Goal: Task Accomplishment & Management: Use online tool/utility

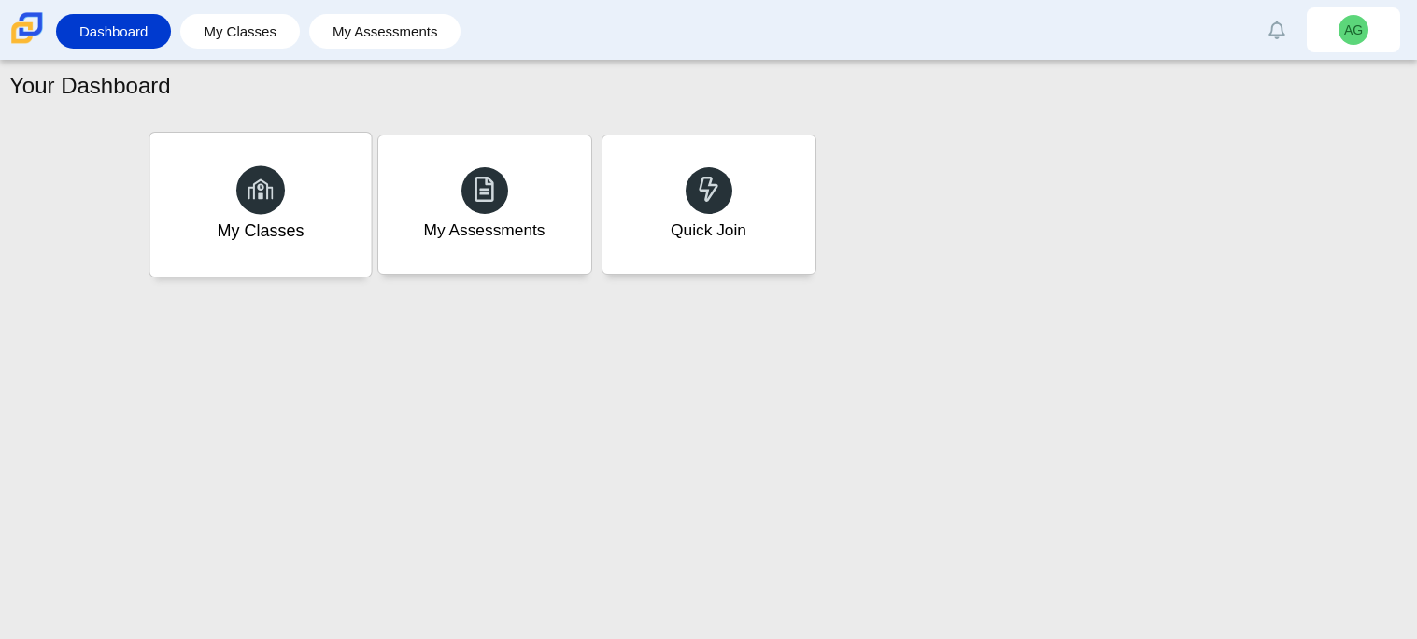
click at [337, 176] on div "My Classes" at bounding box center [259, 205] width 221 height 144
click at [745, 233] on div "Quick Join" at bounding box center [708, 231] width 78 height 24
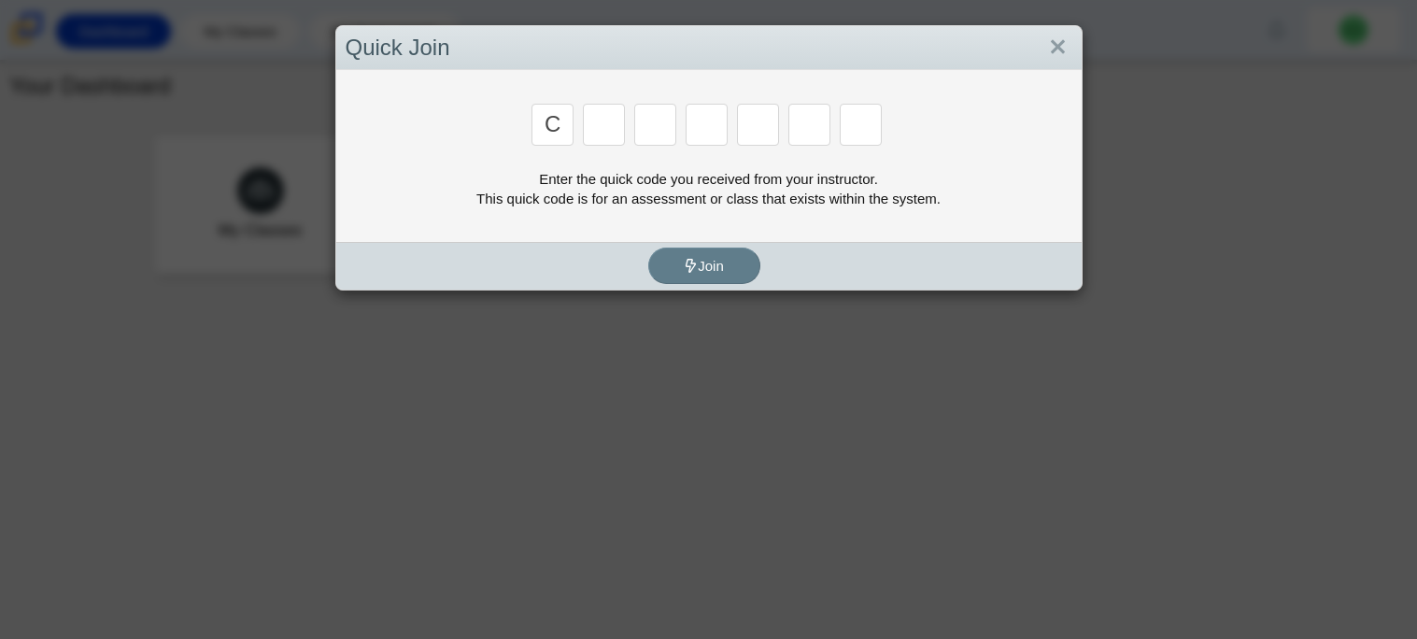
type input "c"
type input "x"
type input "d"
type input "c"
type input "s"
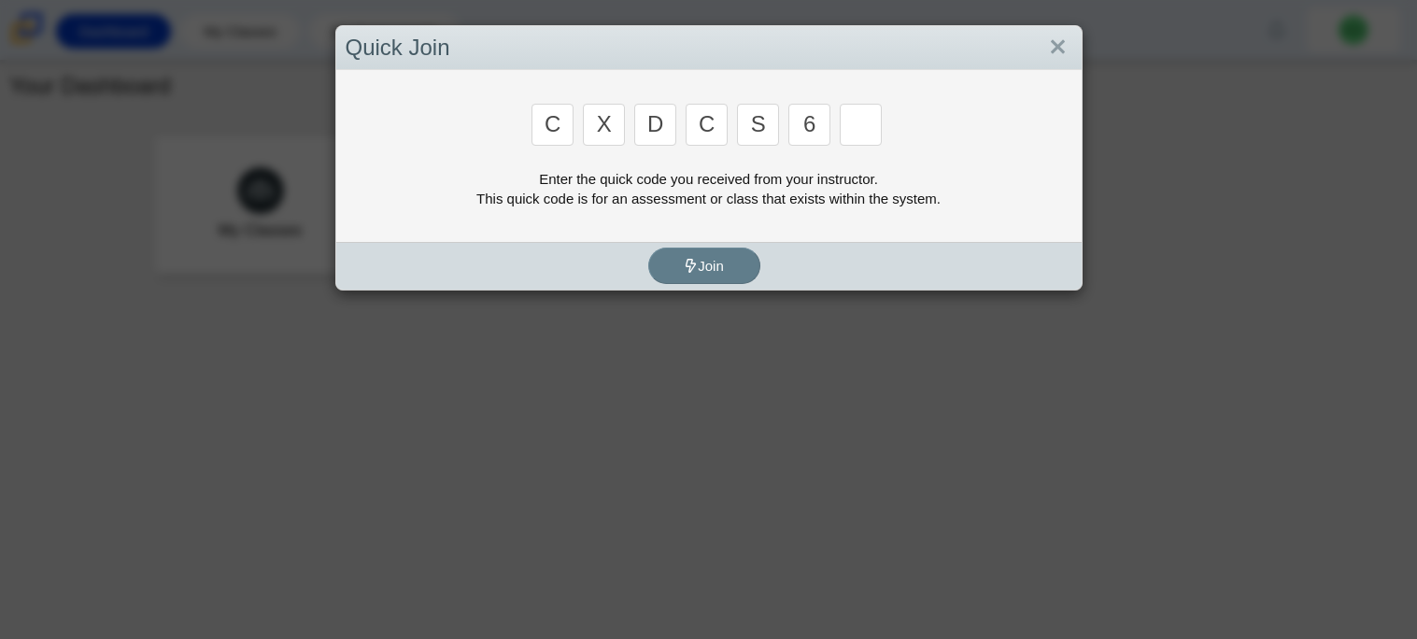
type input "6"
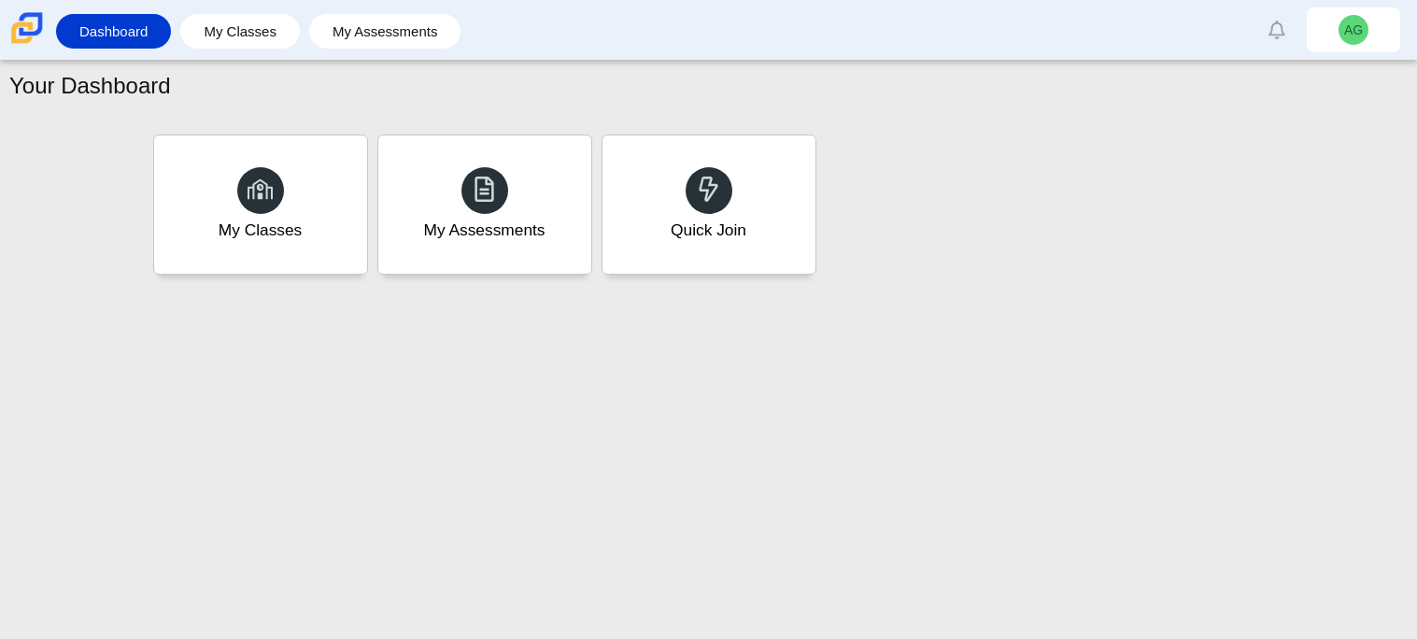
type input "s"
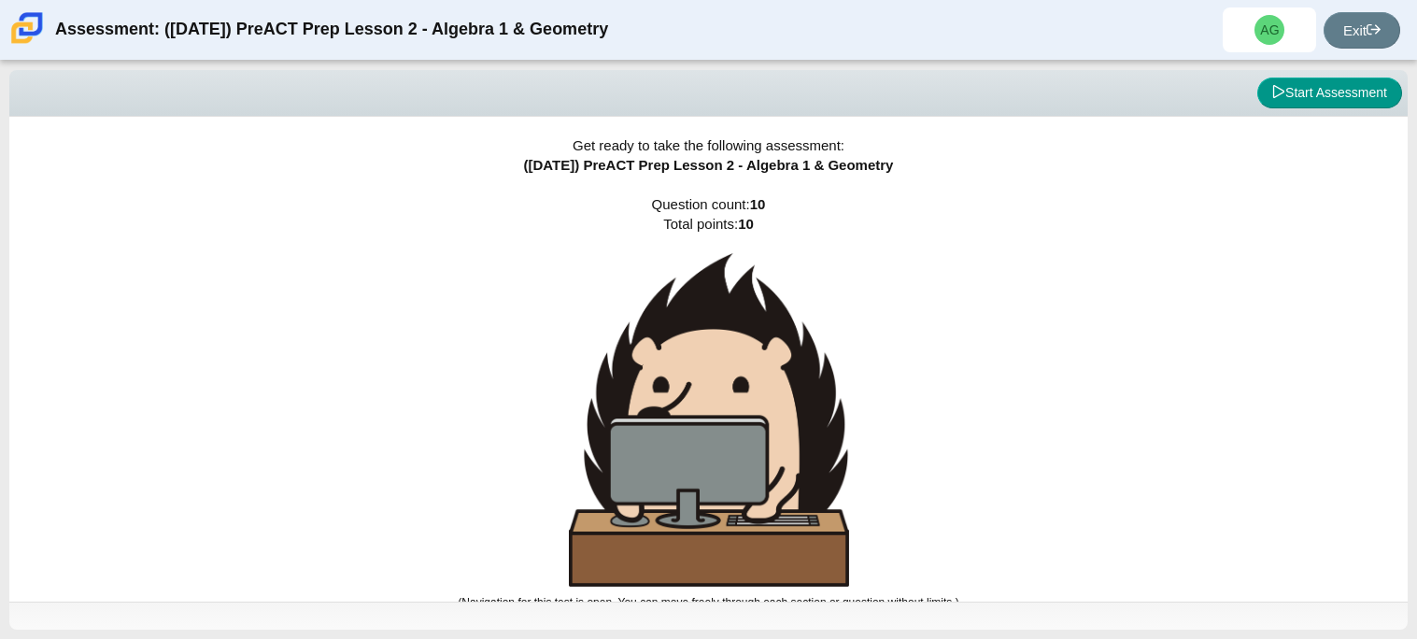
scroll to position [10, 0]
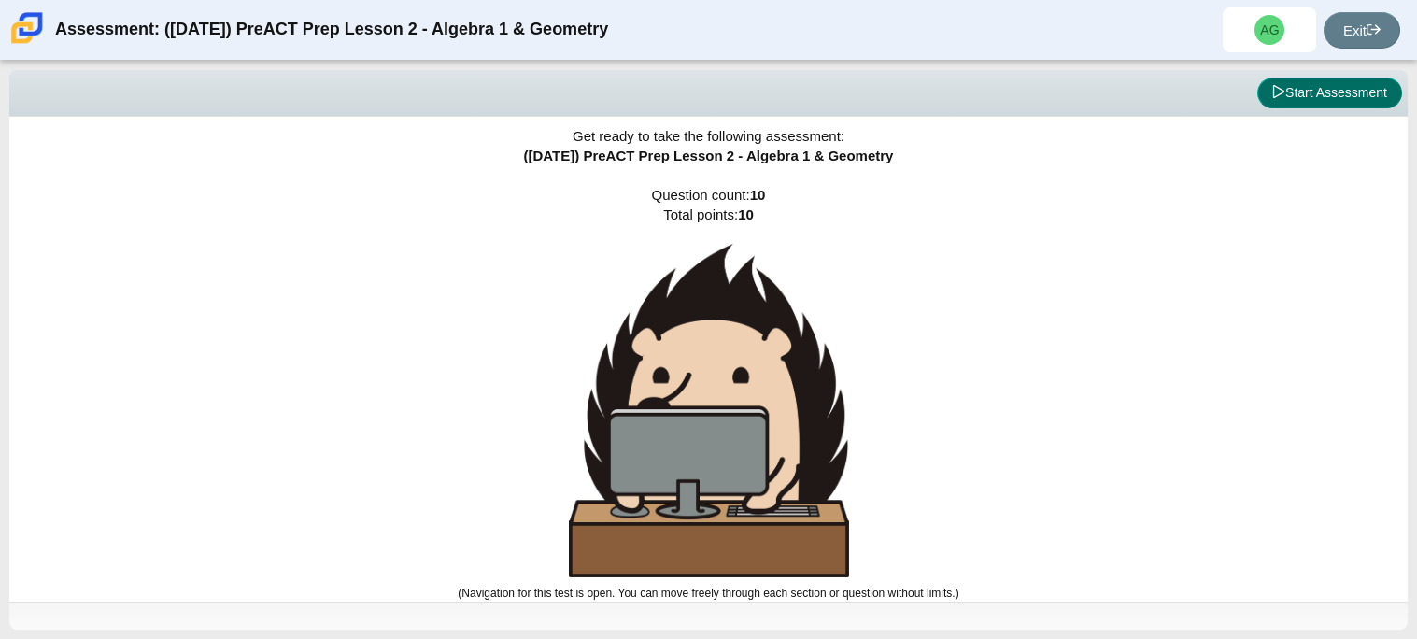
click at [1365, 100] on button "Start Assessment" at bounding box center [1329, 94] width 145 height 32
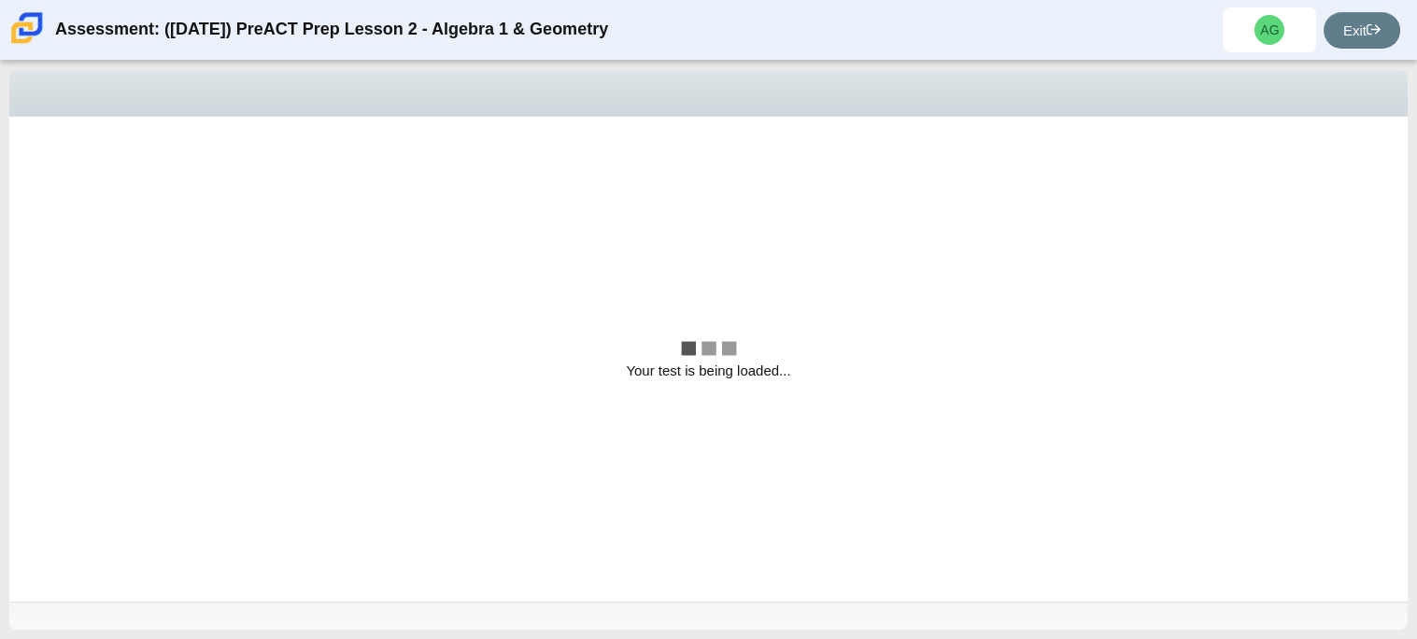
scroll to position [0, 0]
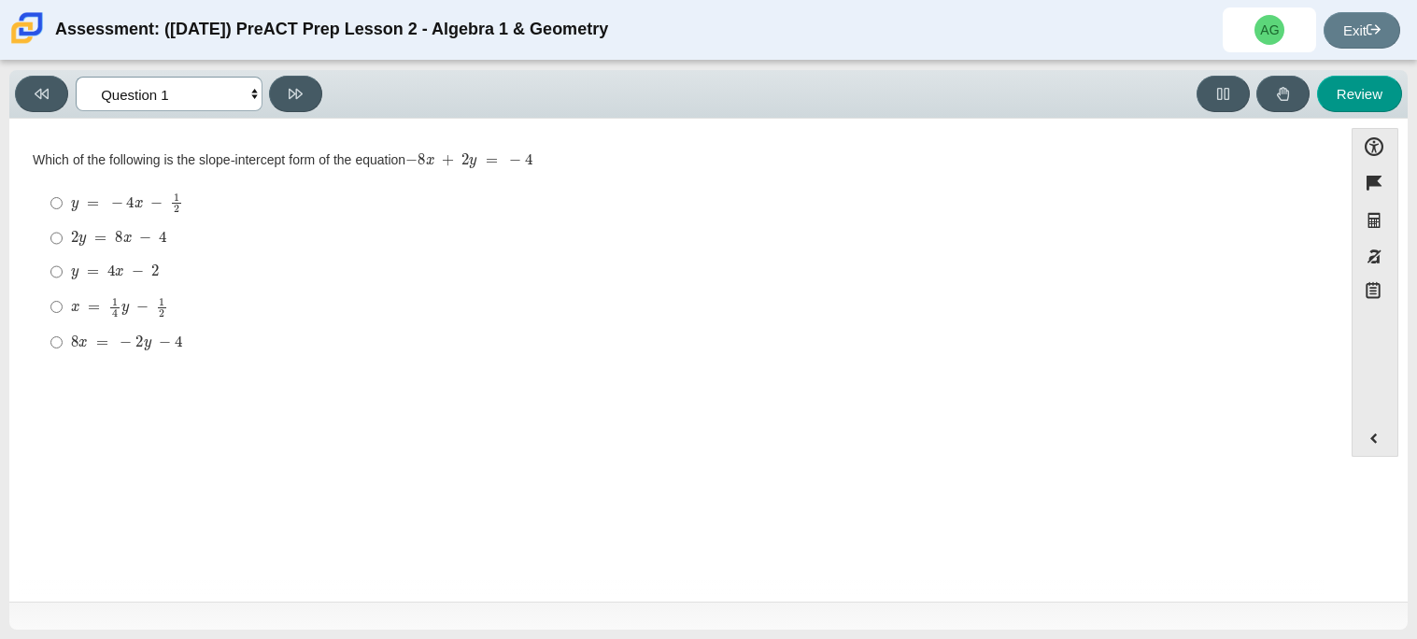
click at [239, 97] on select "Questions Question 1 Question 2 Question 3 Question 4 Question 5 Question 6 Que…" at bounding box center [169, 94] width 187 height 35
click at [237, 101] on select "Questions Question 1 Question 2 Question 3 Question 4 Question 5 Question 6 Que…" at bounding box center [169, 94] width 187 height 35
click at [192, 82] on select "Questions Question 1 Question 2 Question 3 Question 4 Question 5 Question 6 Que…" at bounding box center [169, 94] width 187 height 35
select select "96b71634-eacb-4f7e-8aef-411727d9bcba"
click at [76, 77] on select "Questions Question 1 Question 2 Question 3 Question 4 Question 5 Question 6 Que…" at bounding box center [169, 94] width 187 height 35
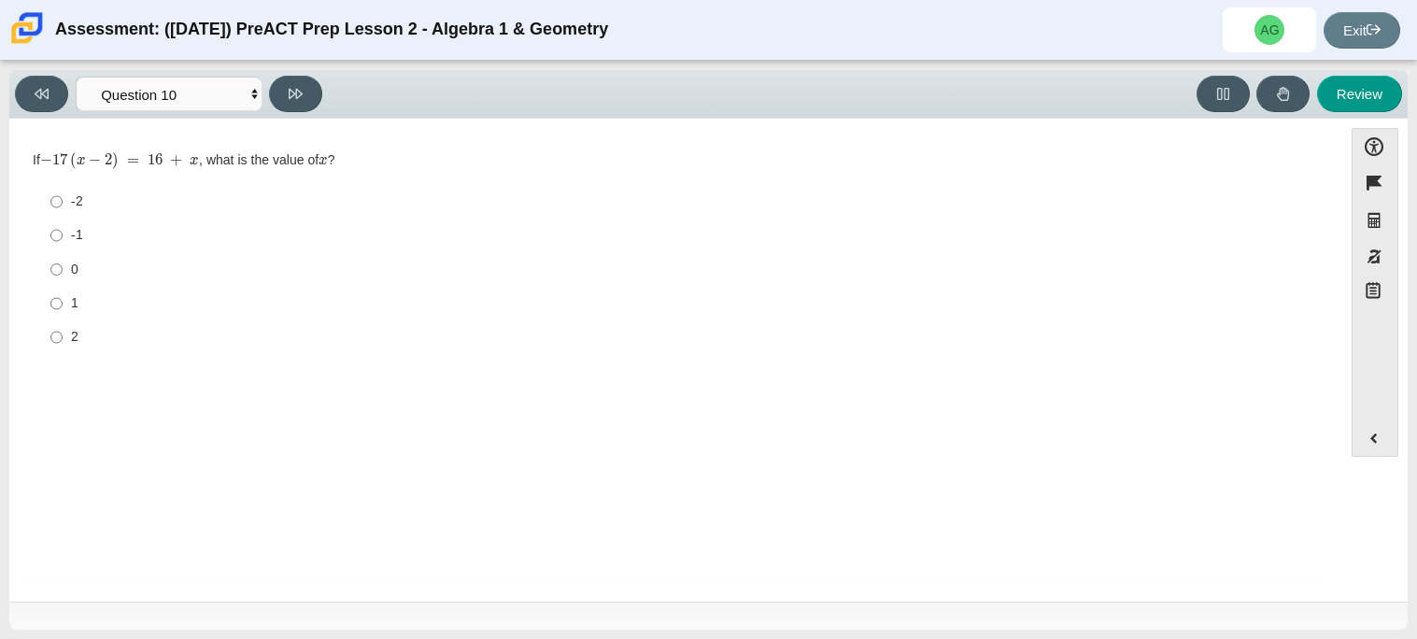
click at [72, 305] on div "1" at bounding box center [690, 303] width 1239 height 19
click at [63, 305] on input "1 1" at bounding box center [56, 304] width 12 height 34
radio input "true"
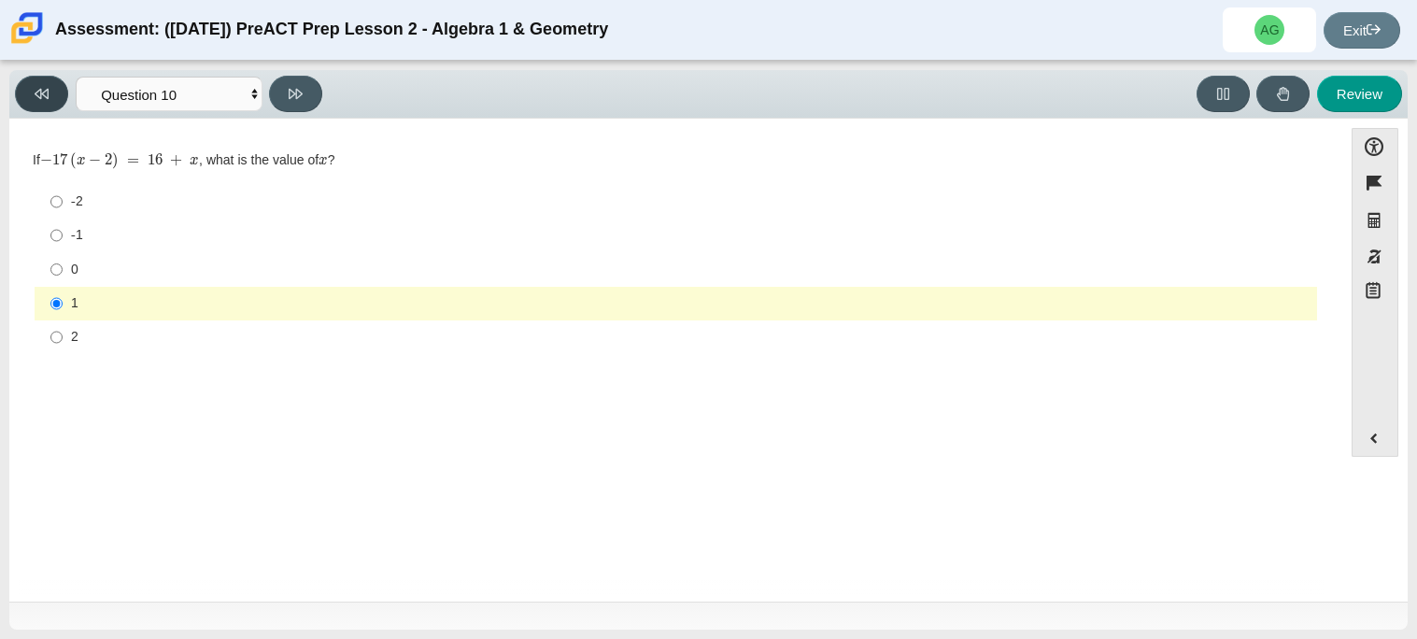
click at [54, 97] on button at bounding box center [41, 94] width 53 height 36
select select "14773eaf-2ca1-47ae-afe7-a624a56f34b3"
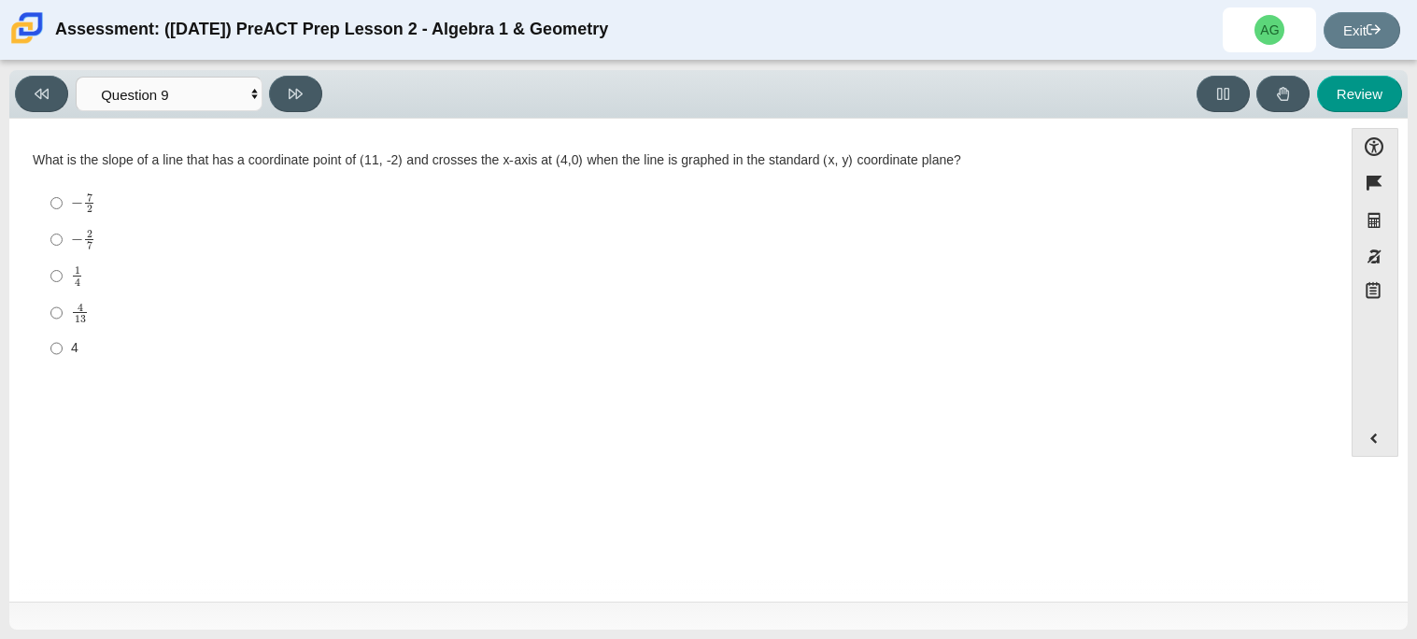
click at [66, 311] on label "4 13 4 over 13" at bounding box center [677, 312] width 1280 height 36
click at [63, 311] on input "4 13 4 over 13" at bounding box center [56, 312] width 12 height 36
radio input "true"
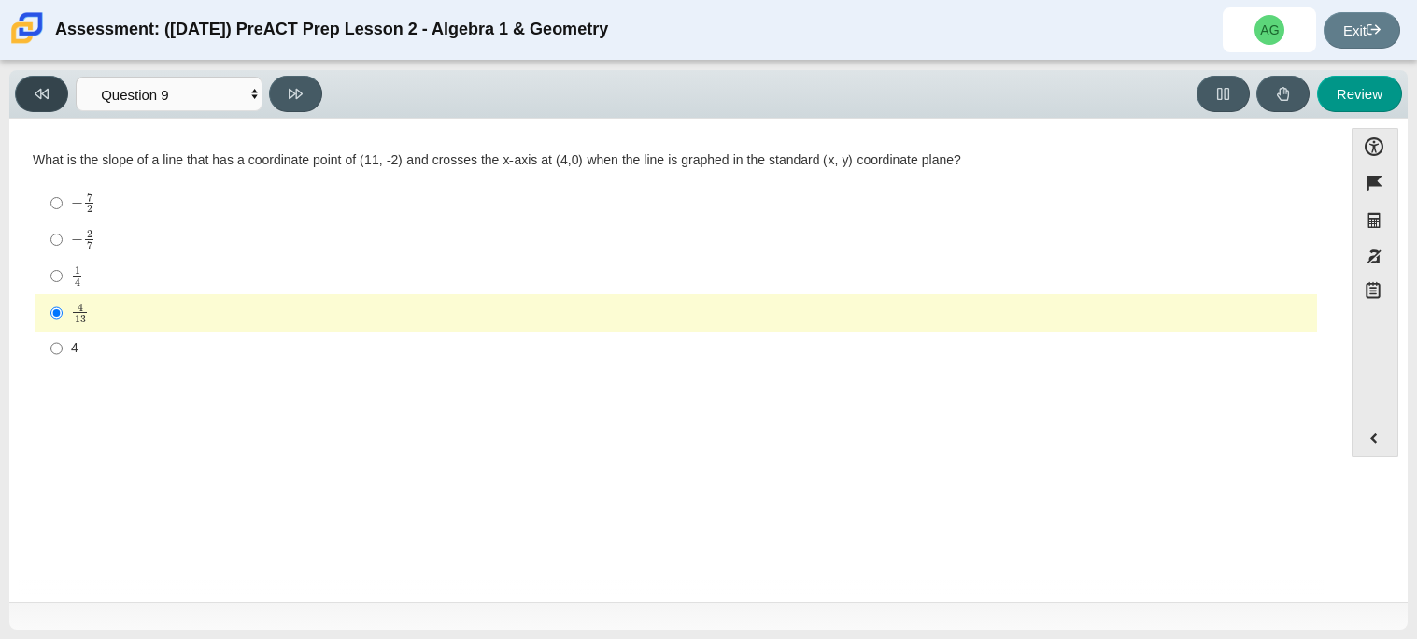
click at [48, 104] on button at bounding box center [41, 94] width 53 height 36
select select "ce81fe10-bf29-4b5e-8bd7-4f47f2fed4d8"
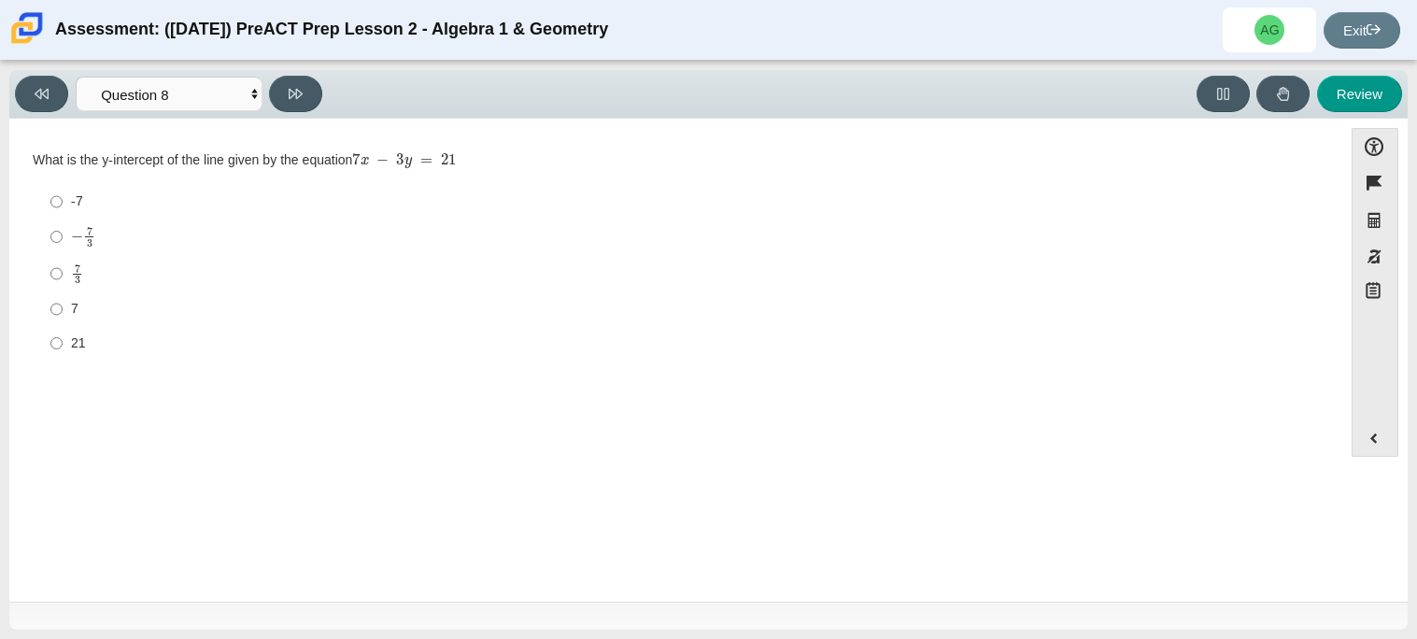
click at [72, 277] on mjx-frac "Assessment items" at bounding box center [77, 274] width 12 height 20
click at [63, 277] on input "7 3 7 thirds" at bounding box center [56, 273] width 12 height 36
radio input "true"
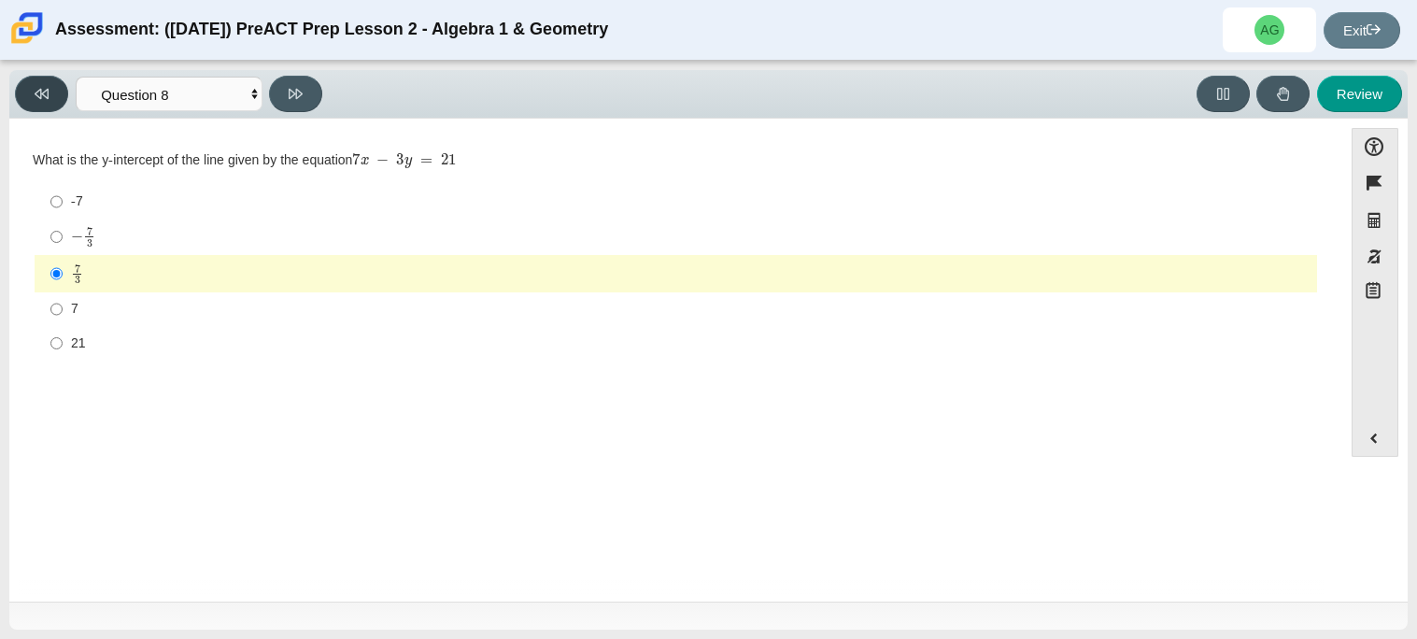
click at [42, 96] on icon at bounding box center [42, 94] width 14 height 14
select select "ec95ace6-bebc-42b8-9428-40567494d4da"
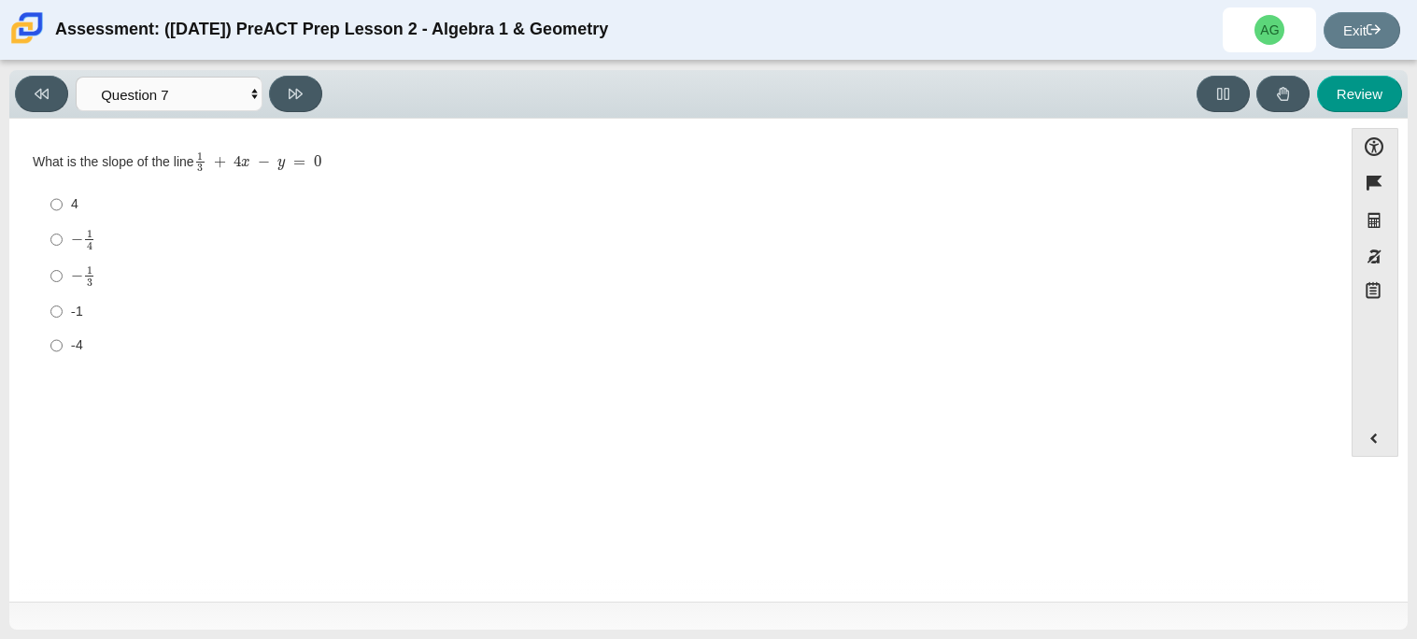
click at [74, 206] on div "4" at bounding box center [690, 204] width 1239 height 19
click at [63, 206] on input "4 4" at bounding box center [56, 205] width 12 height 34
radio input "true"
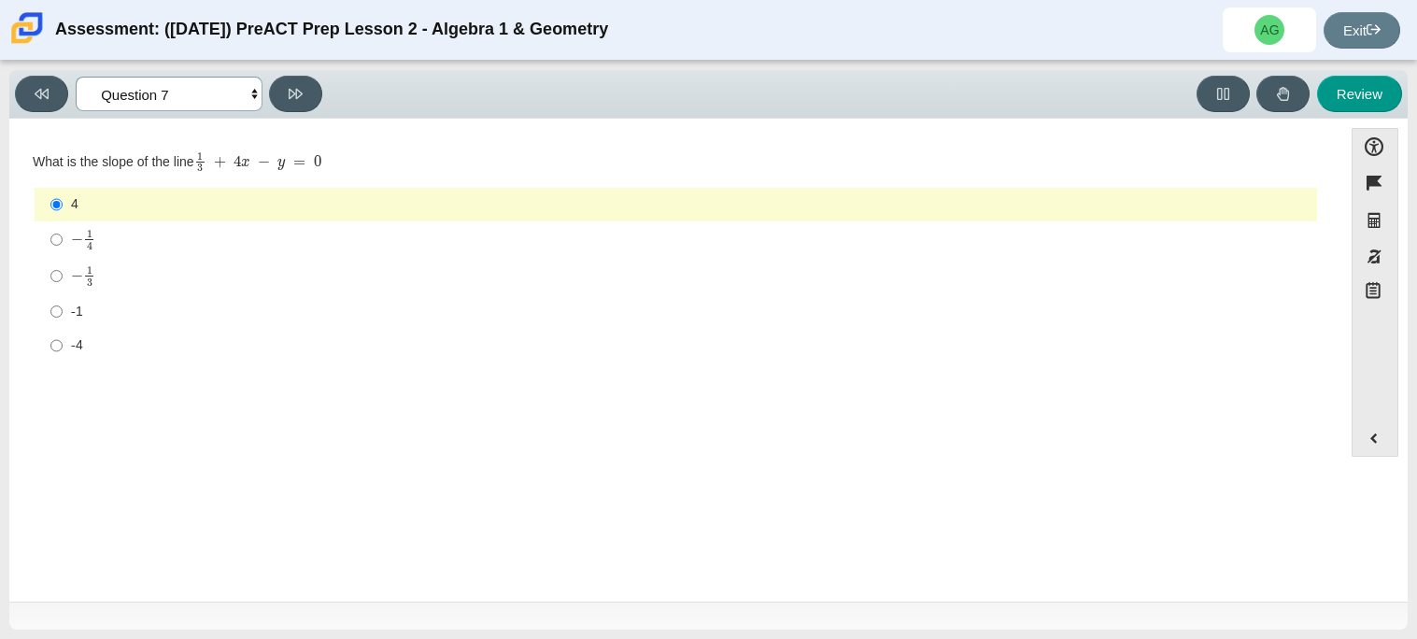
click at [111, 92] on select "Questions Question 1 Question 2 Question 3 Question 4 Question 5 Question 6 Que…" at bounding box center [169, 94] width 187 height 35
select select "bbf5d072-3e0b-44c4-9a12-6e7c9033f65b"
click at [76, 77] on select "Questions Question 1 Question 2 Question 3 Question 4 Question 5 Question 6 Que…" at bounding box center [169, 94] width 187 height 35
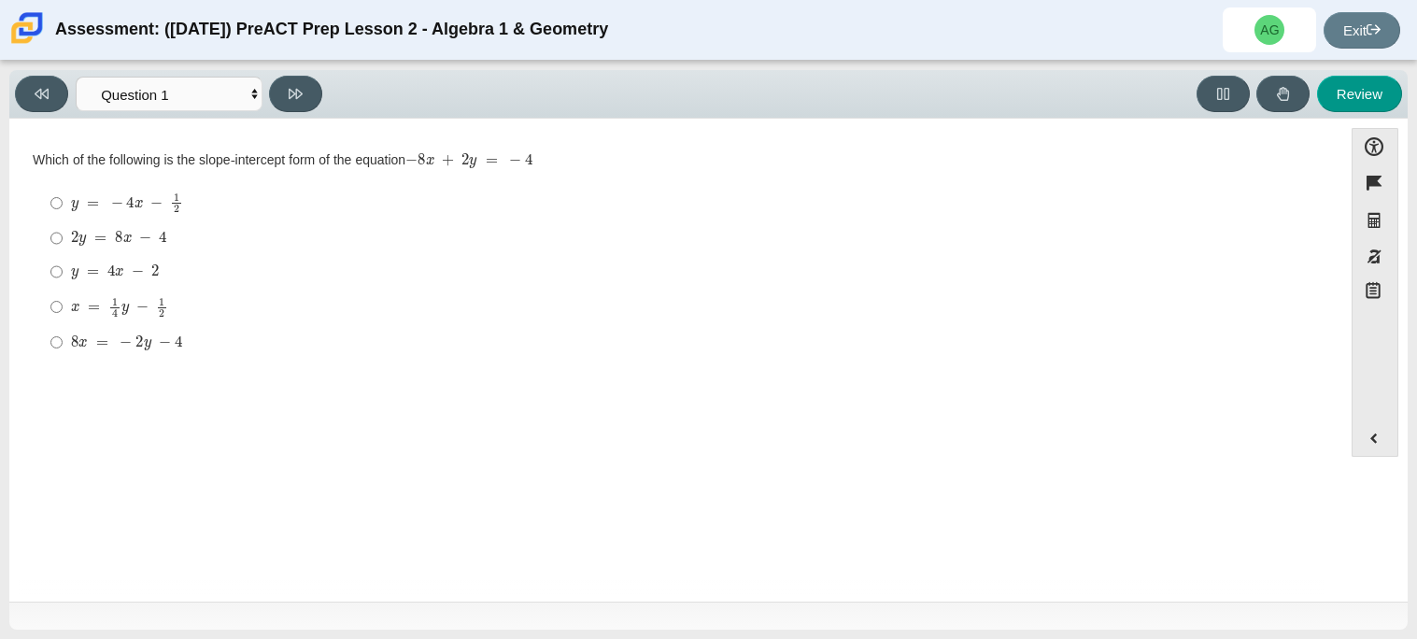
click at [107, 255] on mjx-container "y = 4 x − 2" at bounding box center [115, 269] width 88 height 35
click at [63, 255] on input "y = 4 x − 2 y = 4 x − 2" at bounding box center [56, 272] width 12 height 34
radio input "true"
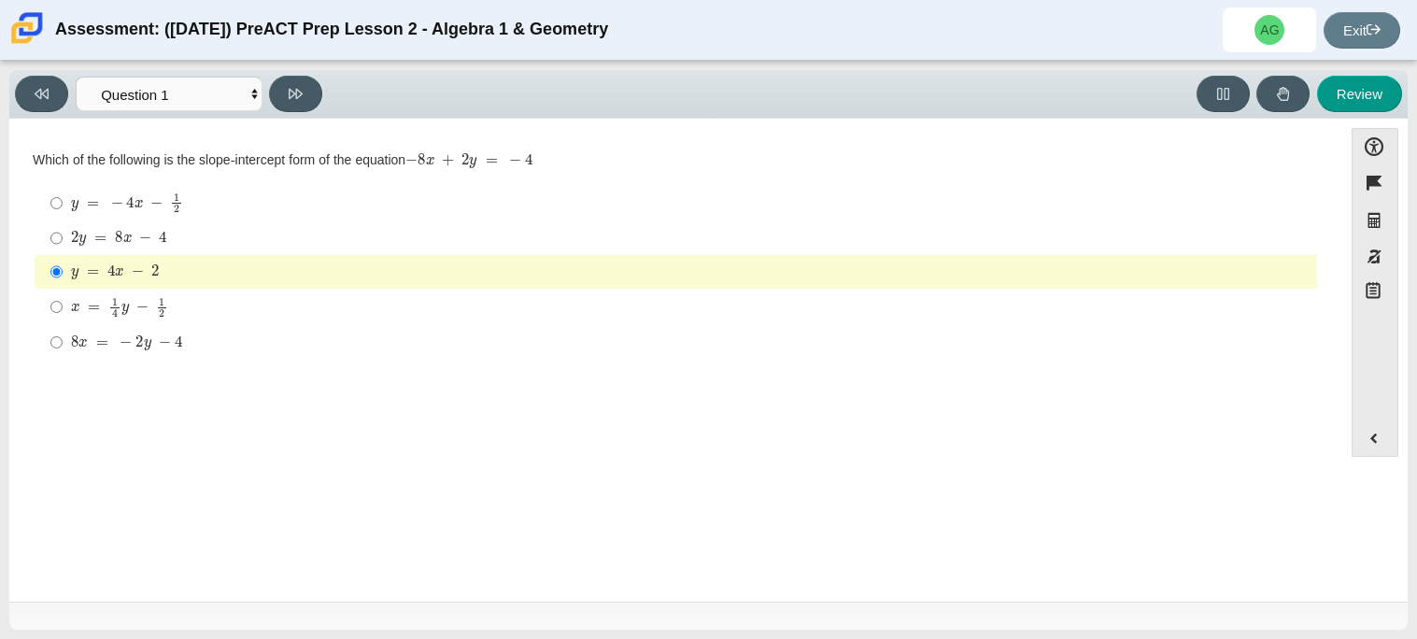
click at [143, 230] on mjx-container "2 y = 8 x − 4" at bounding box center [119, 236] width 96 height 35
click at [63, 230] on input "2 y = 8 x − 4 2 y = 8 x − 4" at bounding box center [56, 238] width 12 height 34
radio input "true"
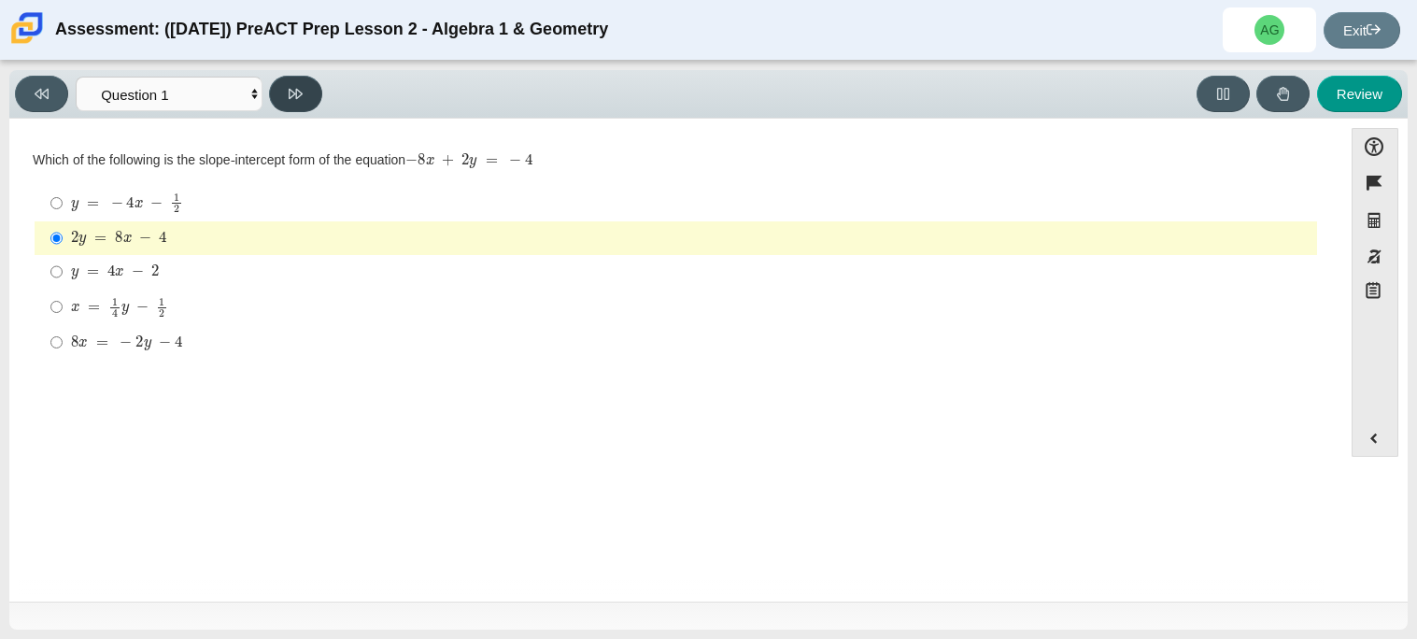
click at [297, 97] on icon at bounding box center [296, 94] width 14 height 14
select select "ed62e223-81bd-4cbf-ab48-ab975844bd1f"
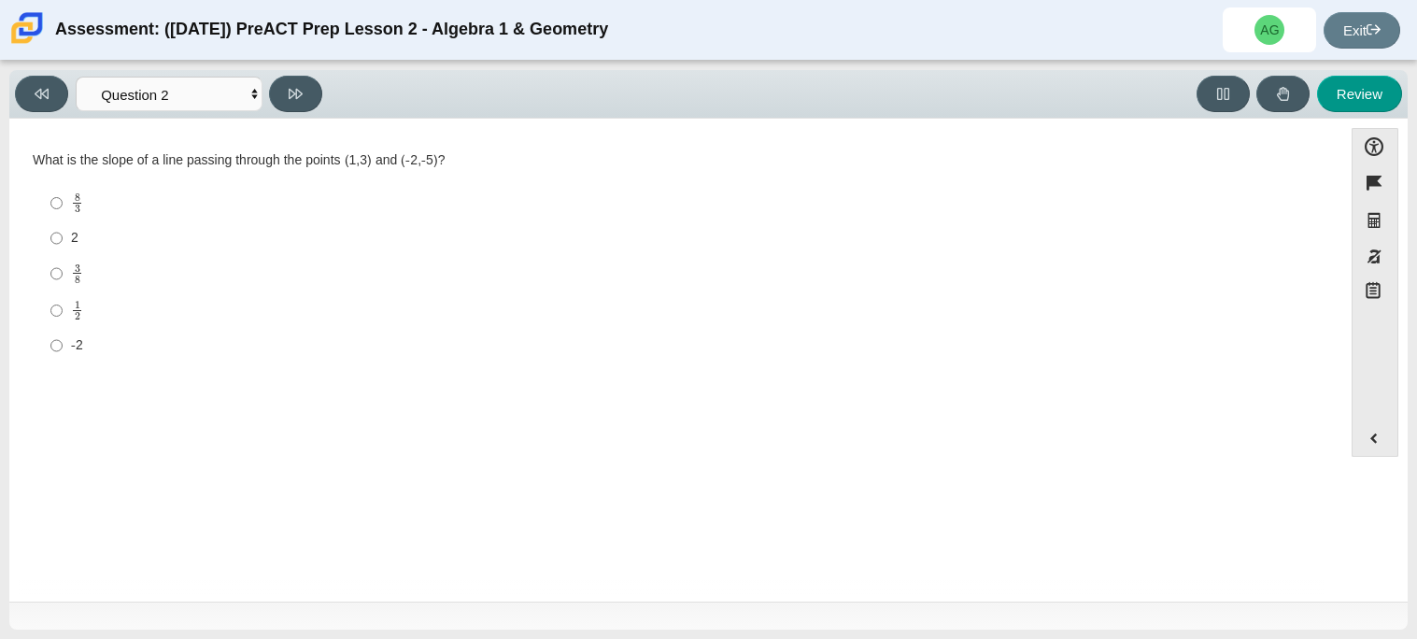
click at [76, 336] on div "-2" at bounding box center [690, 345] width 1239 height 19
click at [63, 336] on input "-2 -2" at bounding box center [56, 346] width 12 height 34
radio input "true"
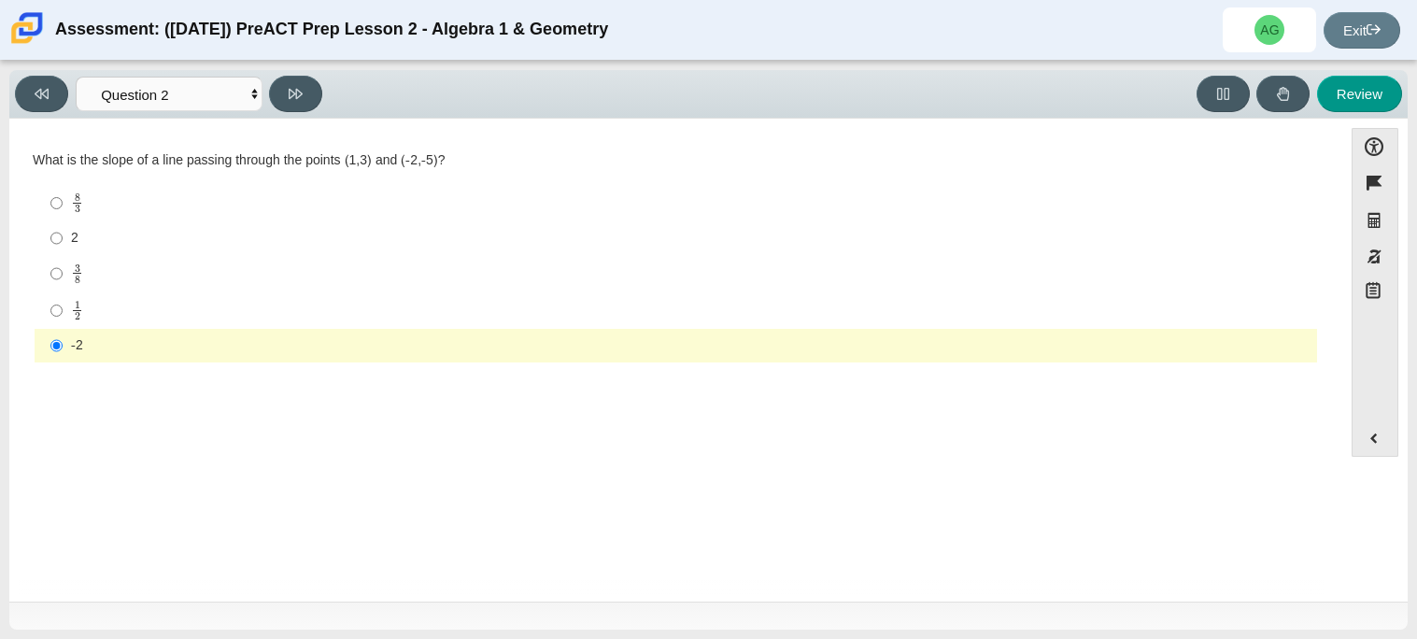
click at [95, 245] on div "2" at bounding box center [690, 238] width 1239 height 19
click at [63, 245] on input "2 2" at bounding box center [56, 238] width 12 height 34
radio input "true"
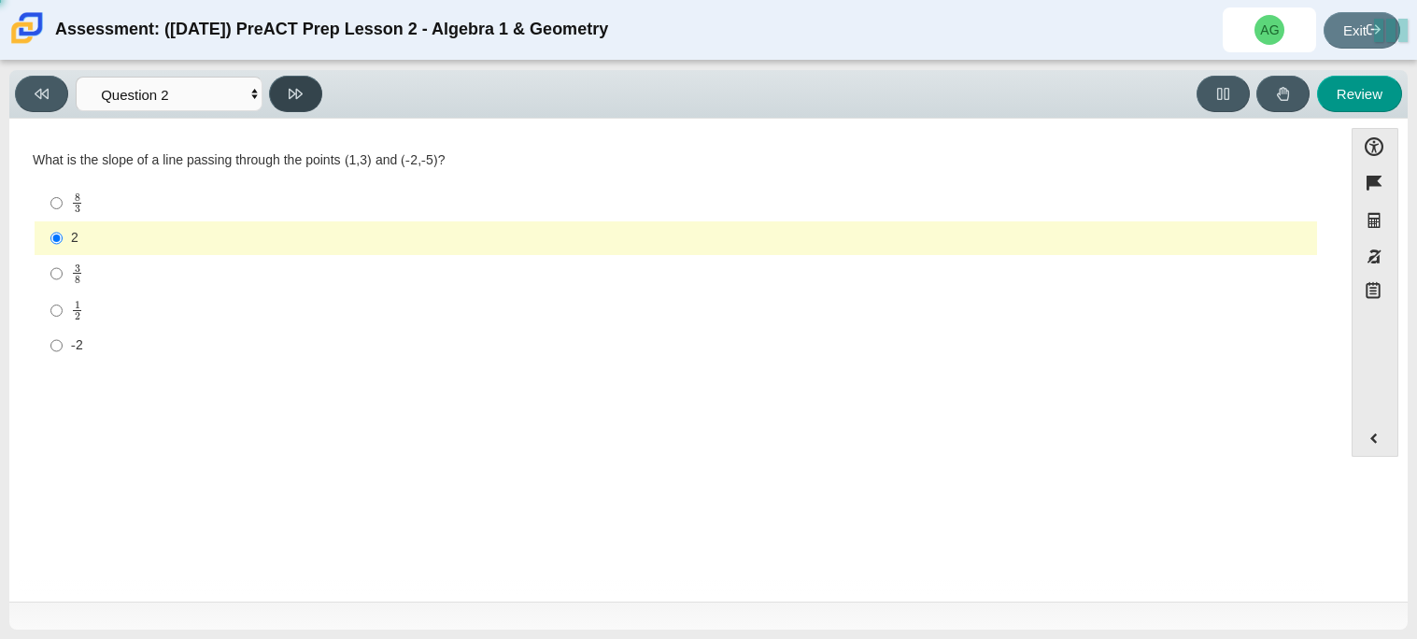
click at [282, 91] on button at bounding box center [295, 94] width 53 height 36
select select "97f4f5fa-a52e-4fed-af51-565bfcdf47cb"
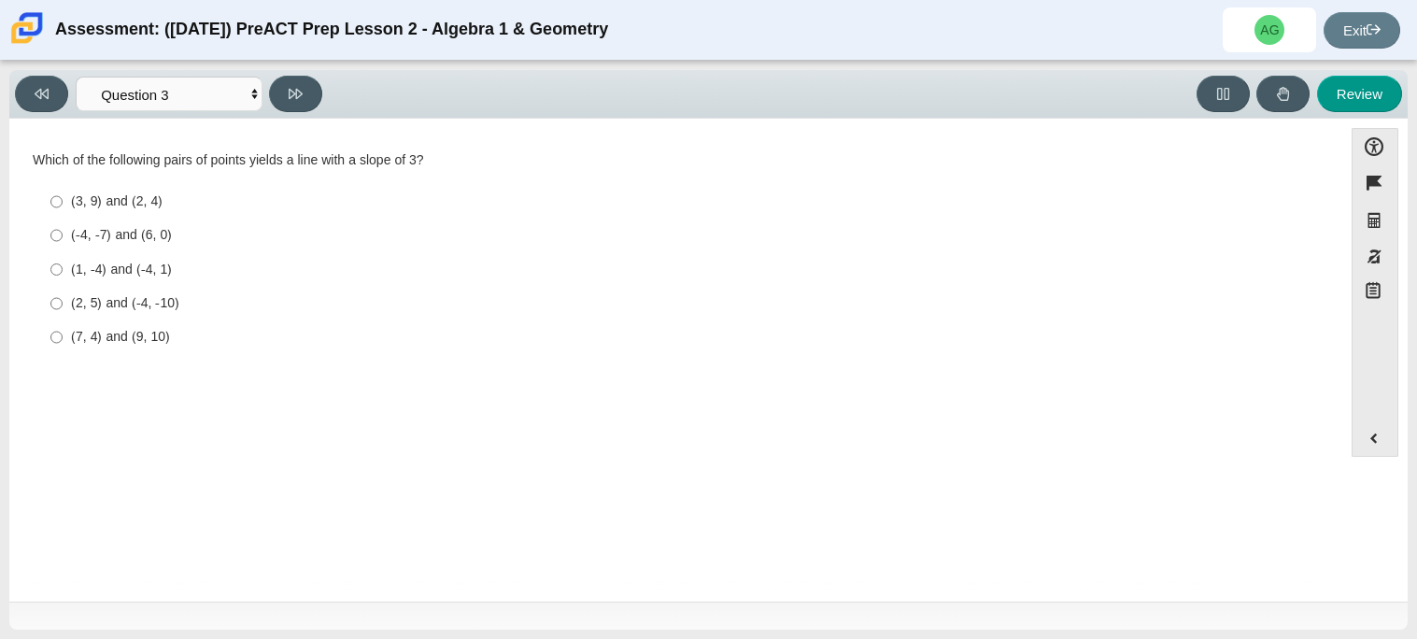
click at [142, 248] on label "(-4, -7) and (6, 0) (-4, -7) and (6, 0)" at bounding box center [677, 236] width 1280 height 34
click at [63, 248] on input "(-4, -7) and (6, 0) (-4, -7) and (6, 0)" at bounding box center [56, 236] width 12 height 34
radio input "true"
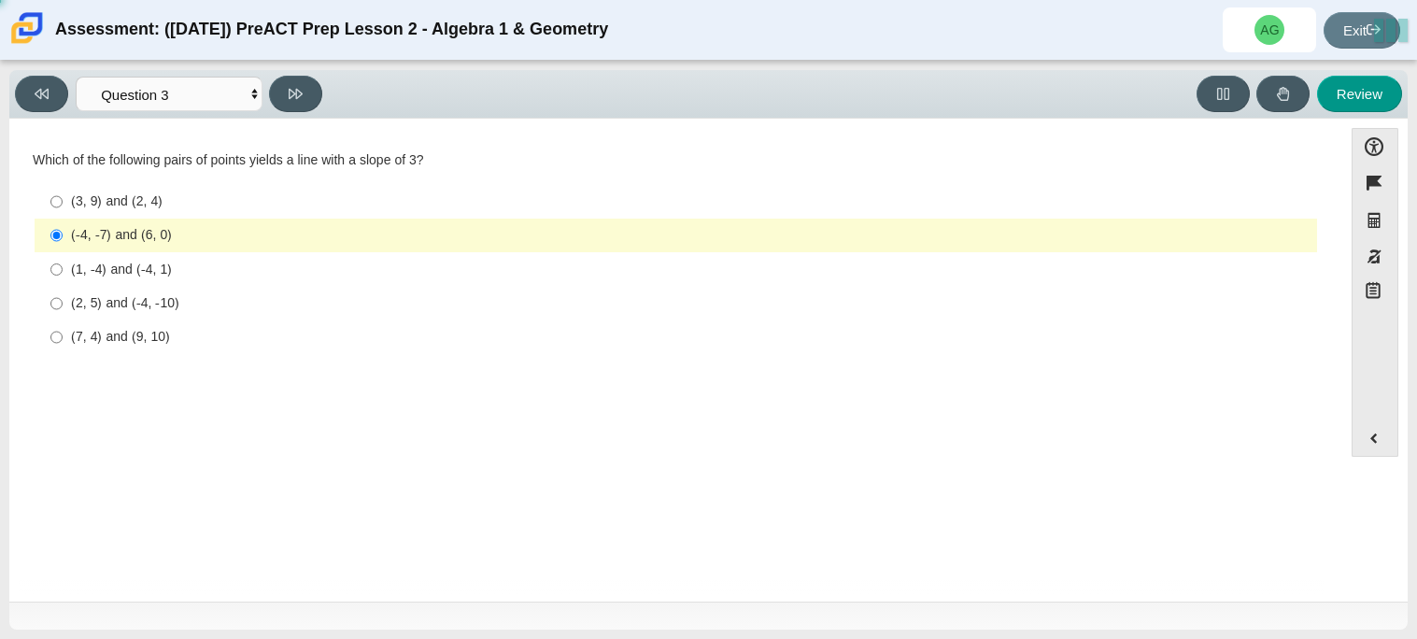
click at [149, 263] on div "(1, -4) and (-4, 1)" at bounding box center [690, 270] width 1239 height 19
click at [63, 263] on input "(1, -4) and (-4, 1) (1, -4) and (-4, 1)" at bounding box center [56, 269] width 12 height 34
radio input "true"
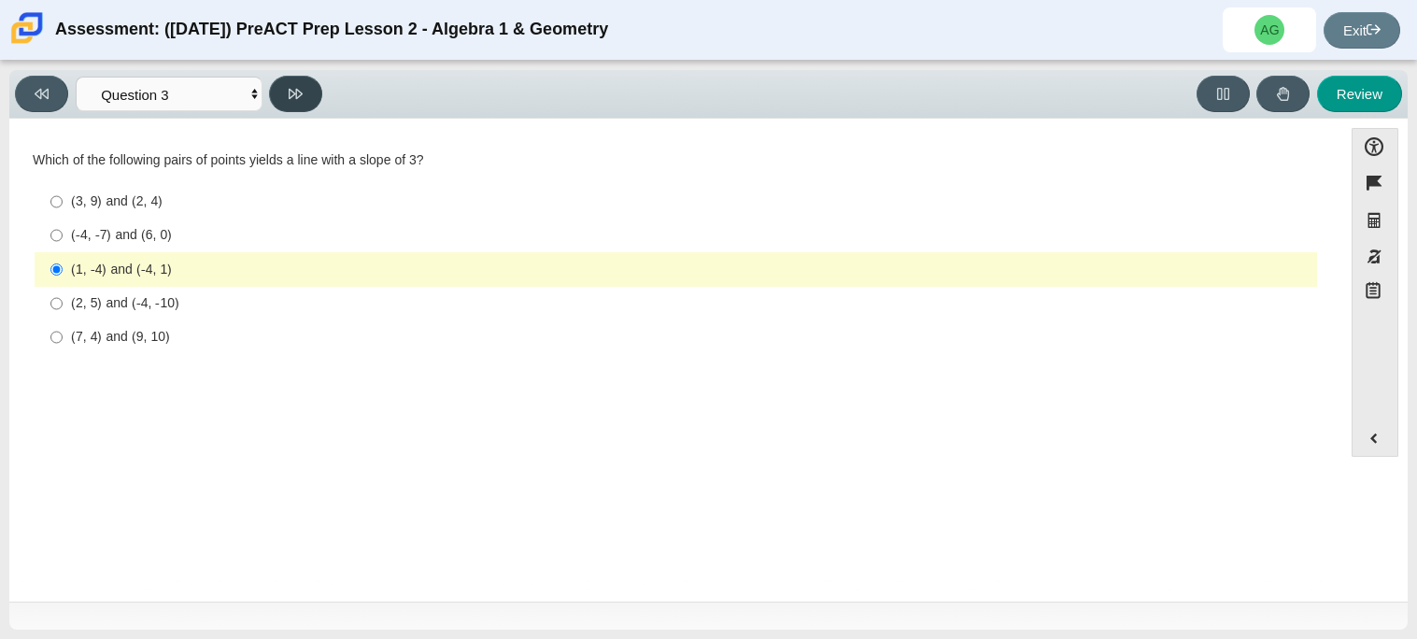
click at [291, 99] on icon at bounding box center [296, 94] width 14 height 14
select select "89427bb7-e313-4f00-988f-8b8255897029"
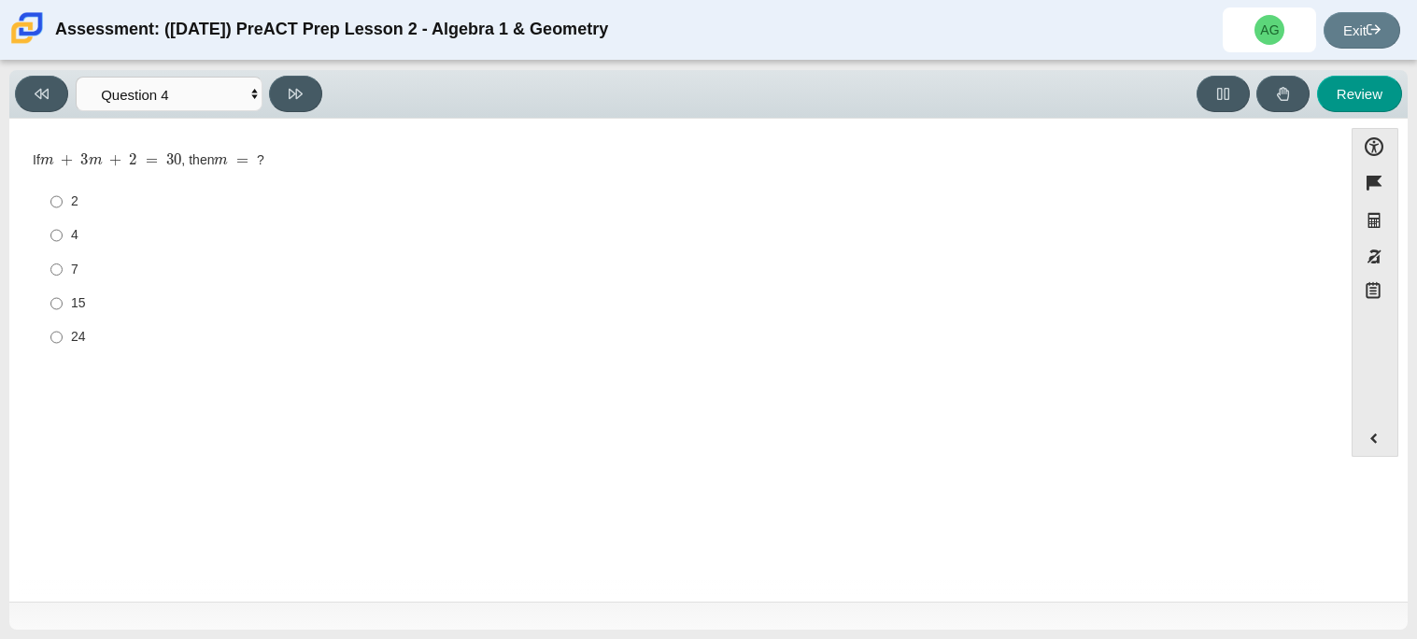
click at [123, 308] on div "15" at bounding box center [690, 303] width 1239 height 19
click at [63, 308] on input "15 15" at bounding box center [56, 304] width 12 height 34
radio input "true"
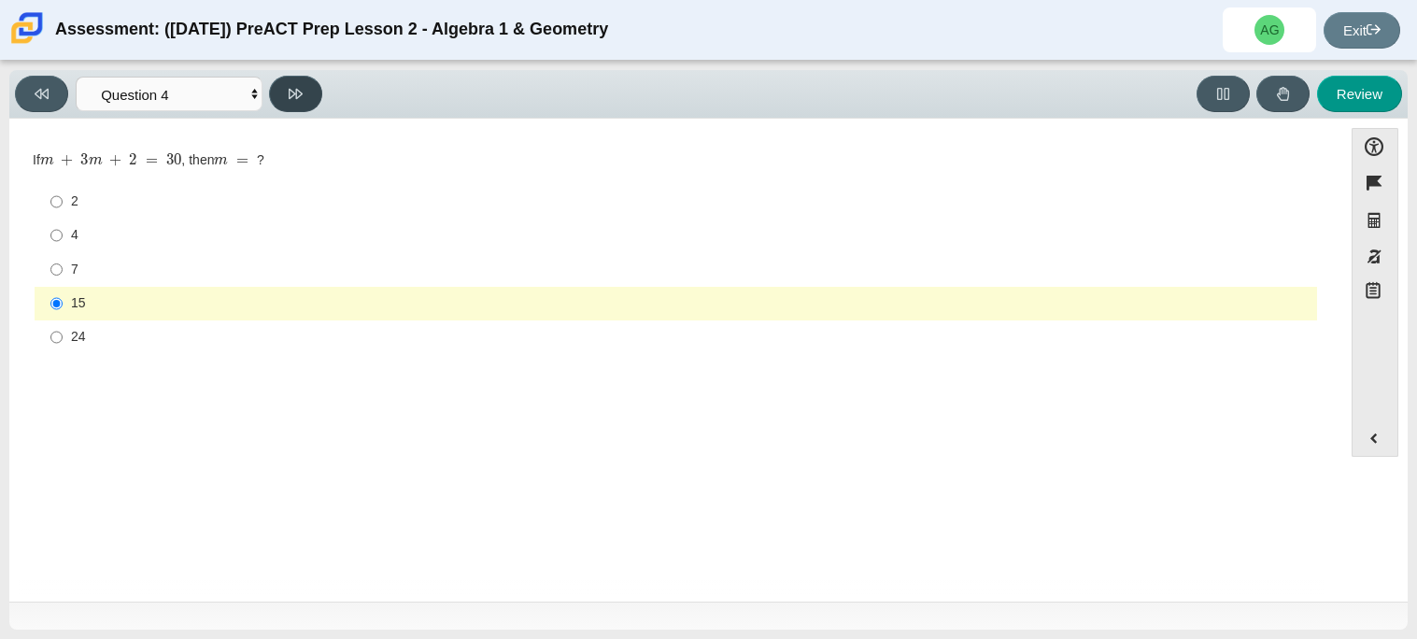
click at [289, 92] on icon at bounding box center [296, 94] width 14 height 14
select select "489dcffd-4e6a-49cf-a9d6-ad1d4a911a4e"
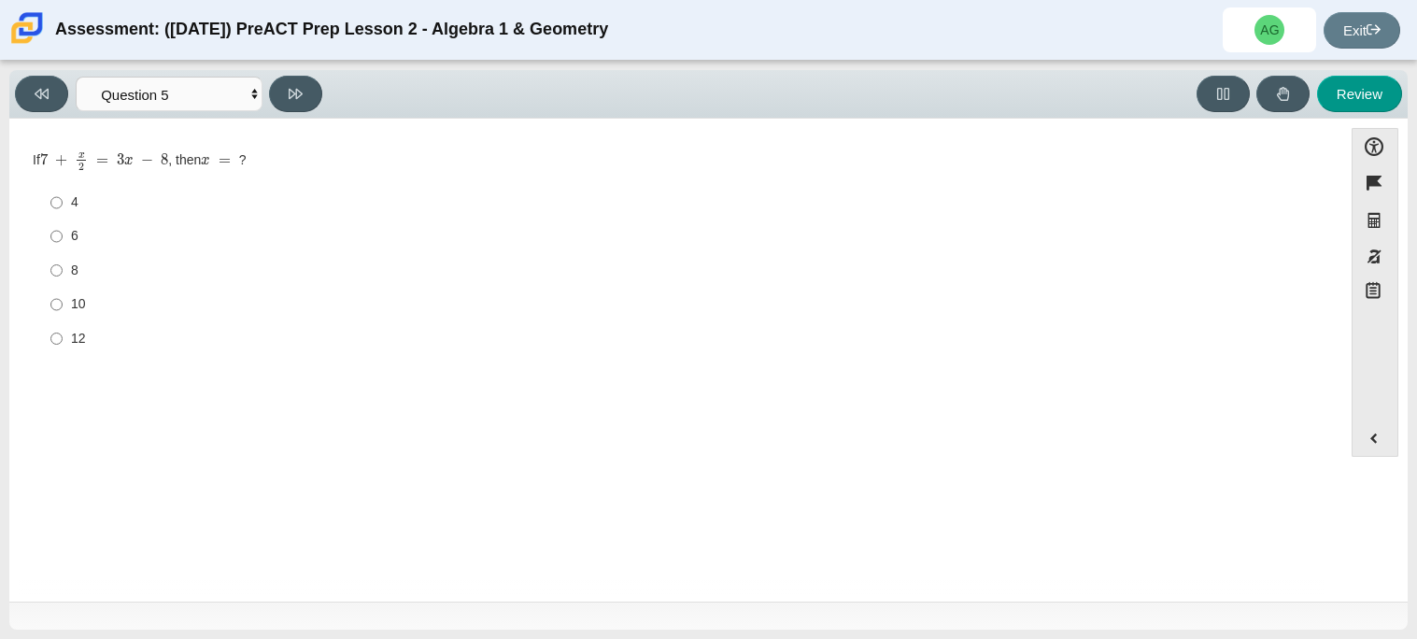
click at [87, 298] on div "10" at bounding box center [690, 304] width 1239 height 19
click at [63, 298] on input "10 10" at bounding box center [56, 305] width 12 height 34
radio input "true"
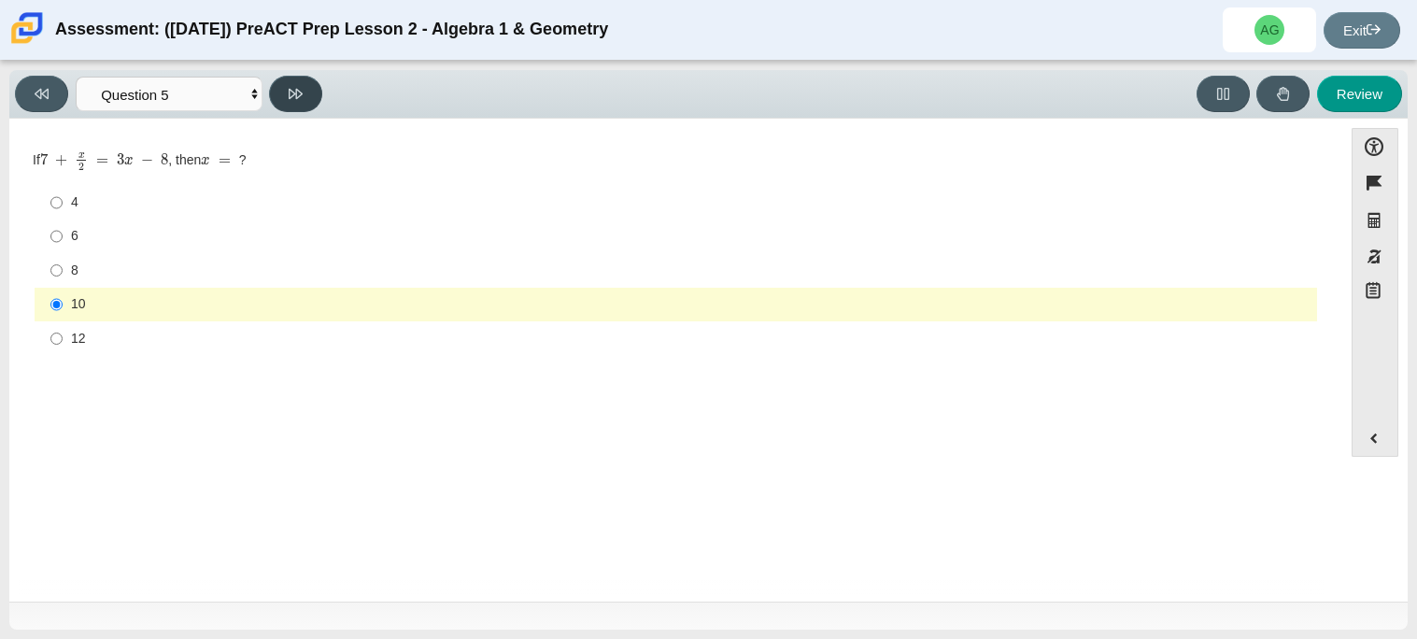
click at [285, 103] on button at bounding box center [295, 94] width 53 height 36
select select "210571de-36a6-4d8e-a361-ceff8ef801dc"
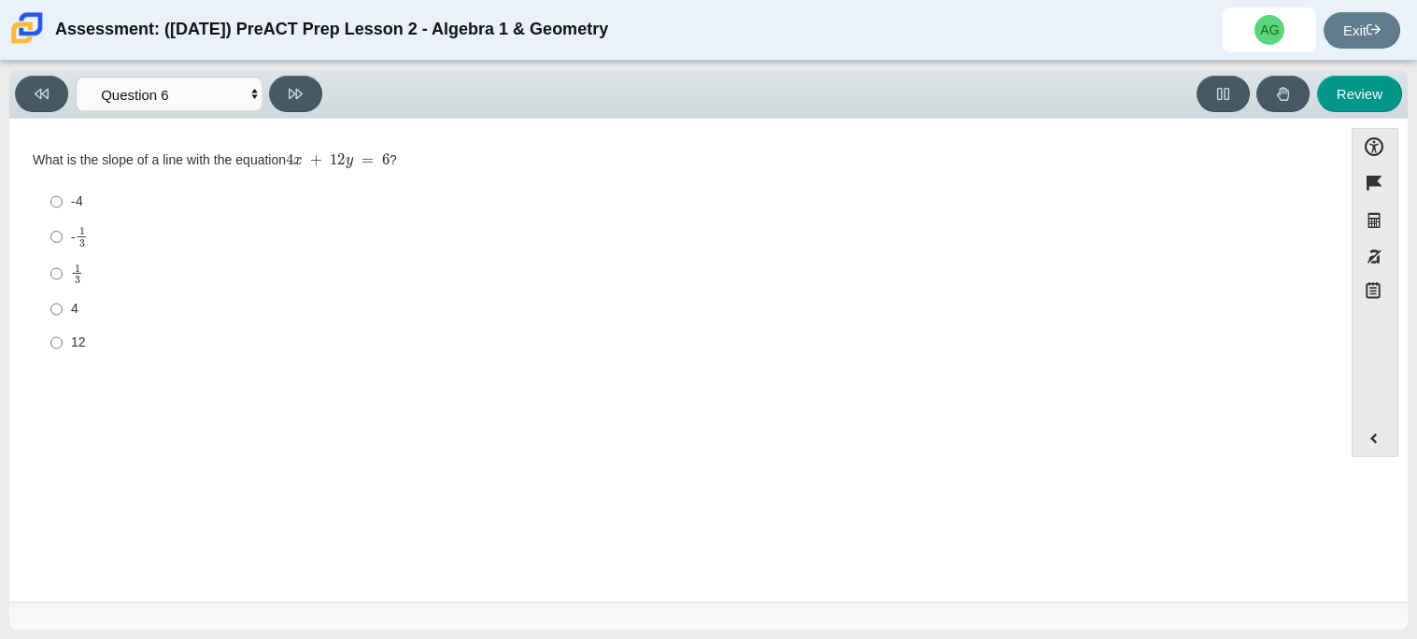
click at [93, 232] on div "- 1 3" at bounding box center [690, 236] width 1239 height 21
click at [63, 232] on input "- 1 3 -1 third" at bounding box center [56, 237] width 12 height 36
radio input "true"
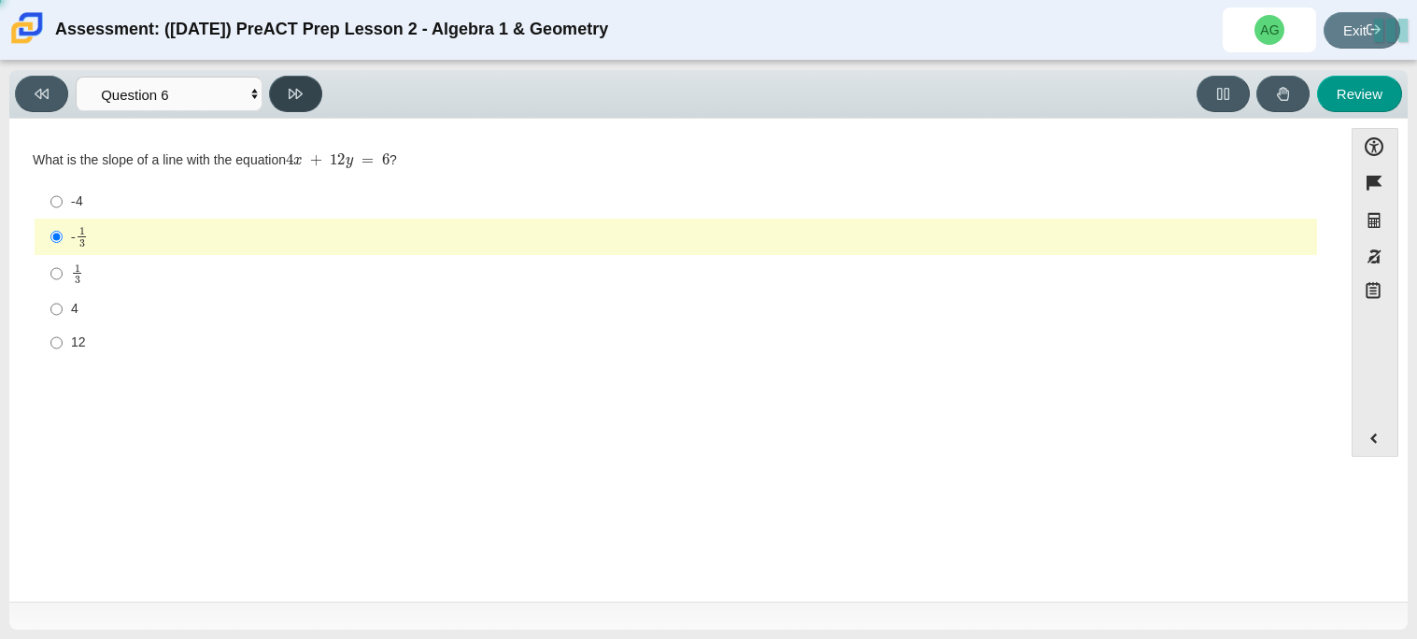
click at [294, 100] on icon at bounding box center [296, 94] width 14 height 14
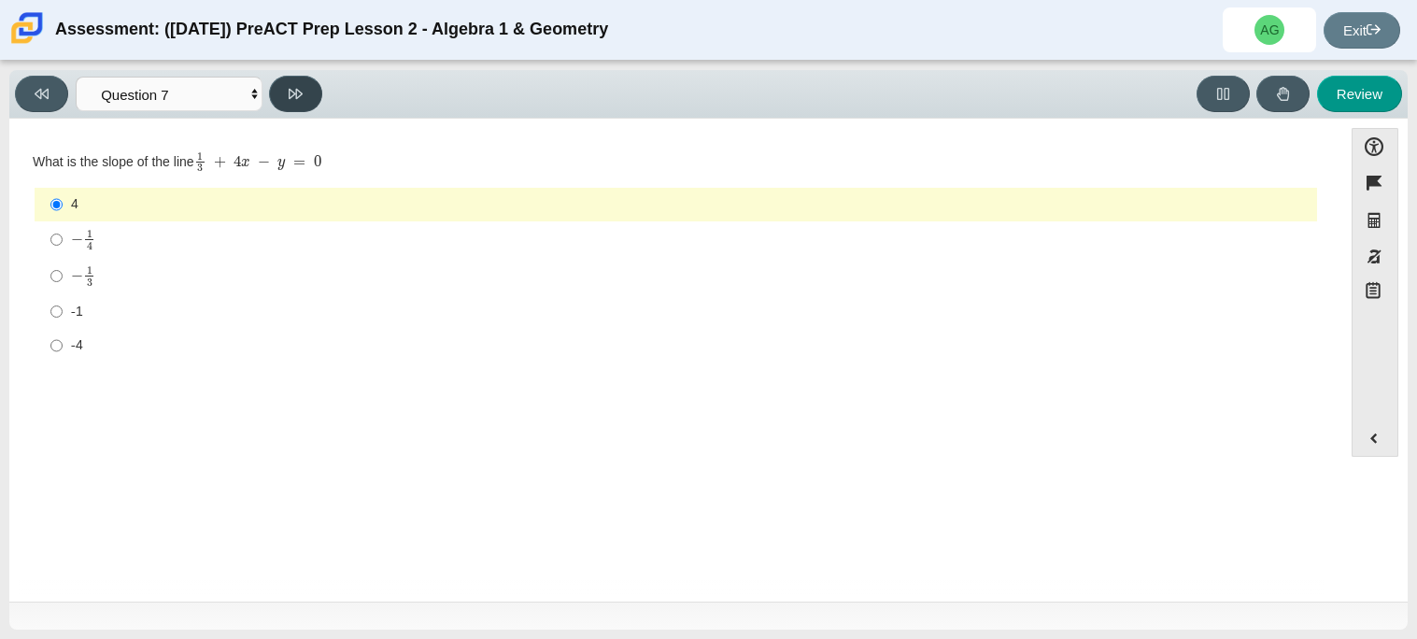
click at [294, 100] on icon at bounding box center [296, 94] width 14 height 14
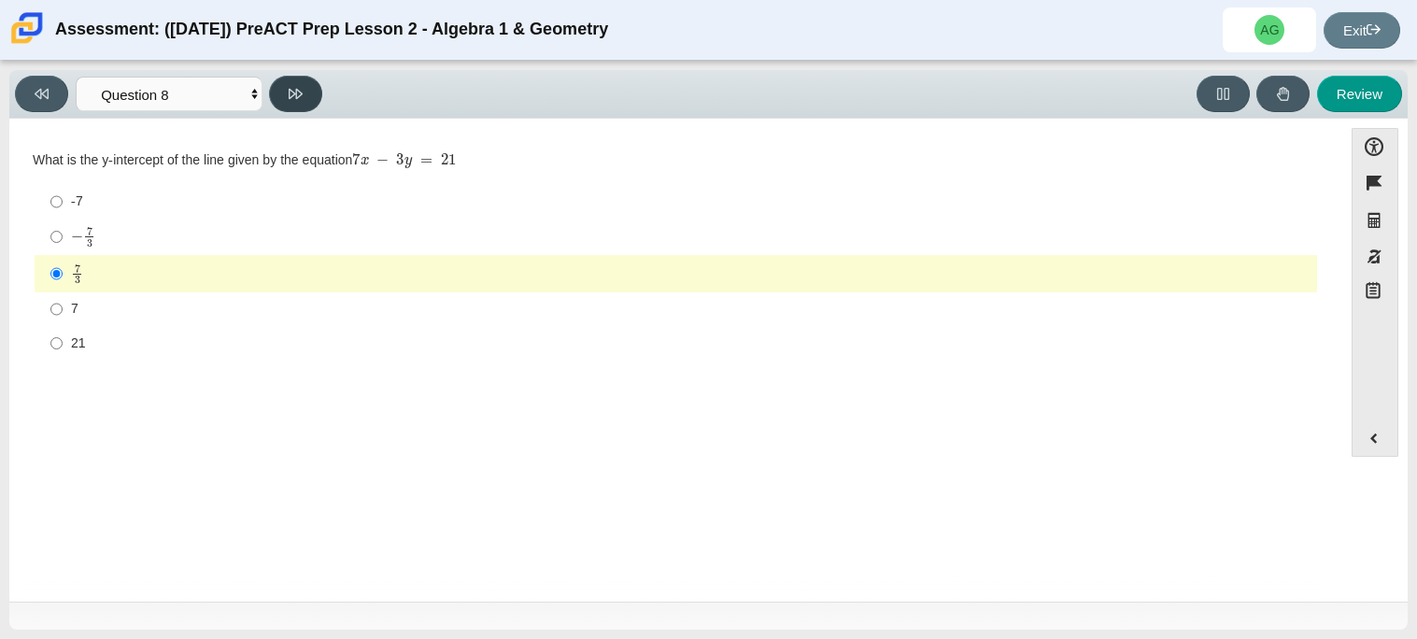
click at [294, 100] on icon at bounding box center [296, 94] width 14 height 14
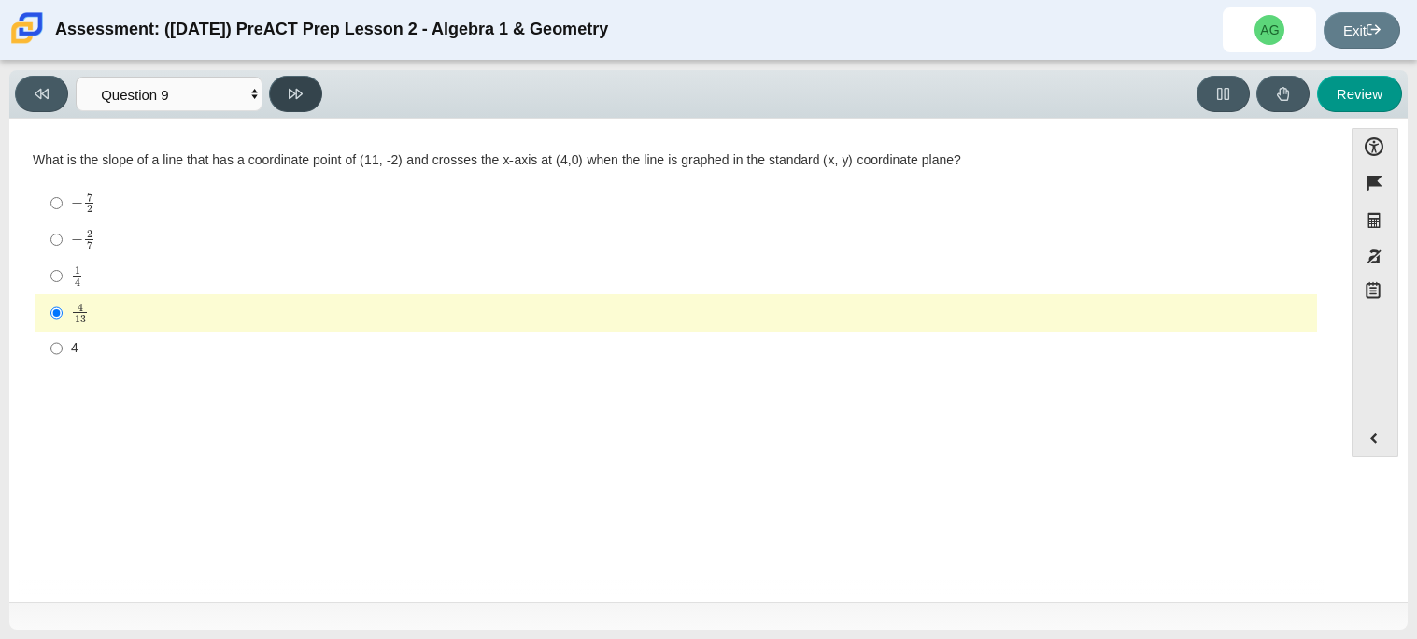
click at [294, 100] on icon at bounding box center [296, 94] width 14 height 14
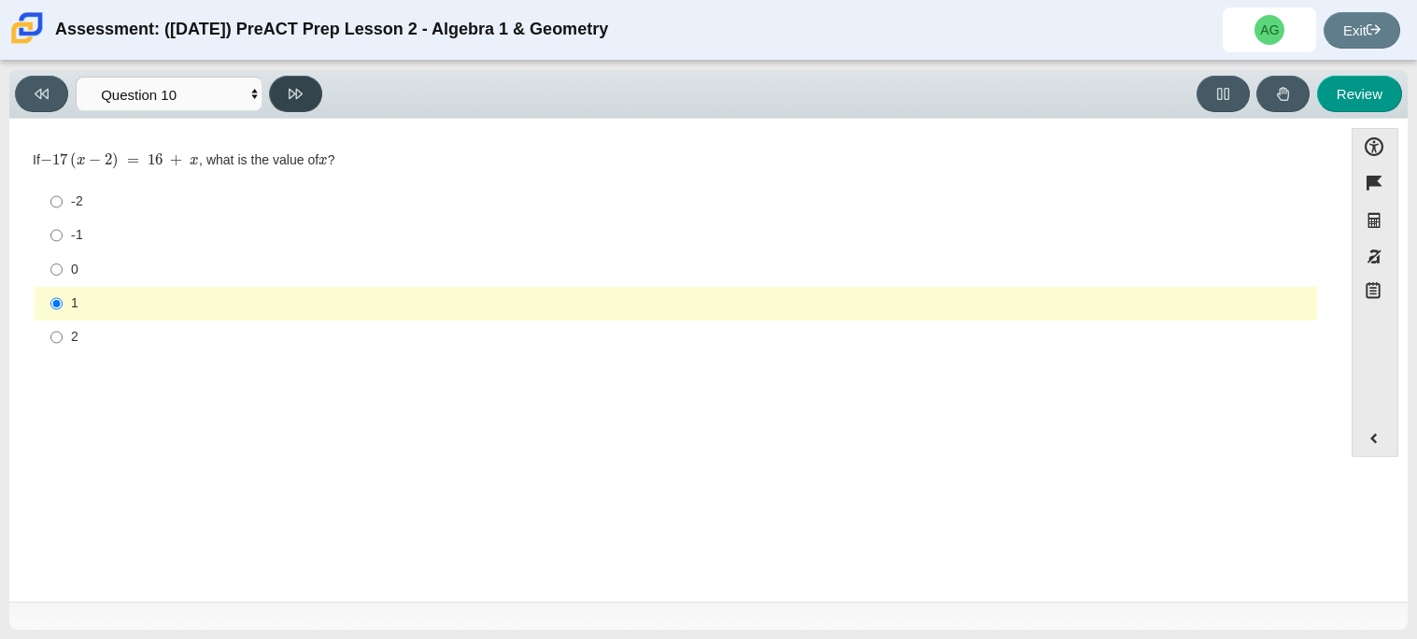
click at [294, 100] on icon at bounding box center [296, 94] width 14 height 14
select select "review"
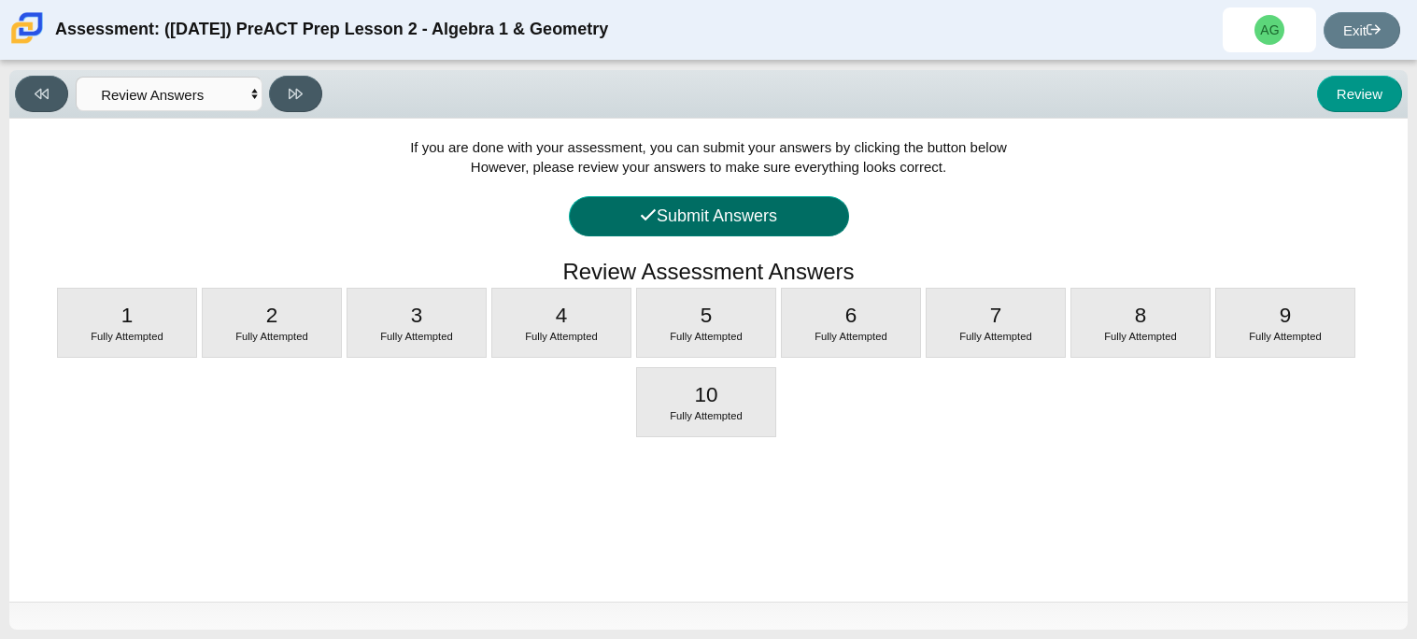
click at [687, 220] on button "Submit Answers" at bounding box center [709, 216] width 280 height 40
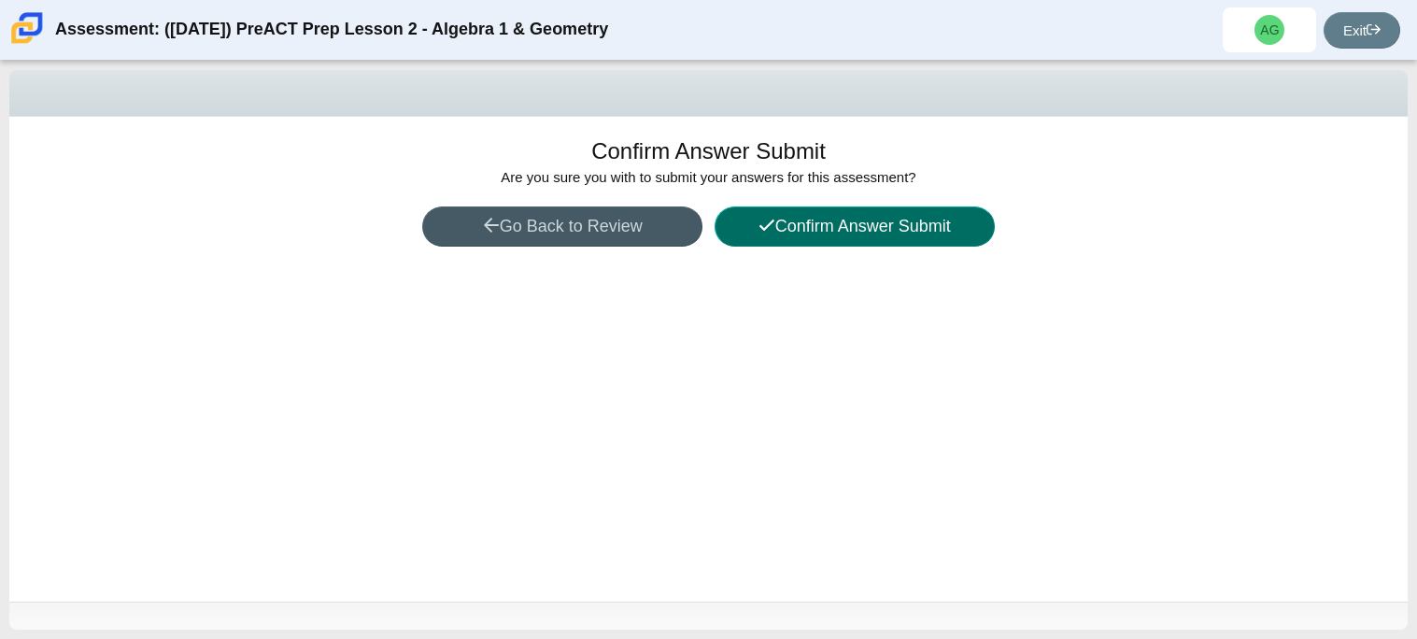
click at [803, 233] on button "Confirm Answer Submit" at bounding box center [855, 226] width 280 height 40
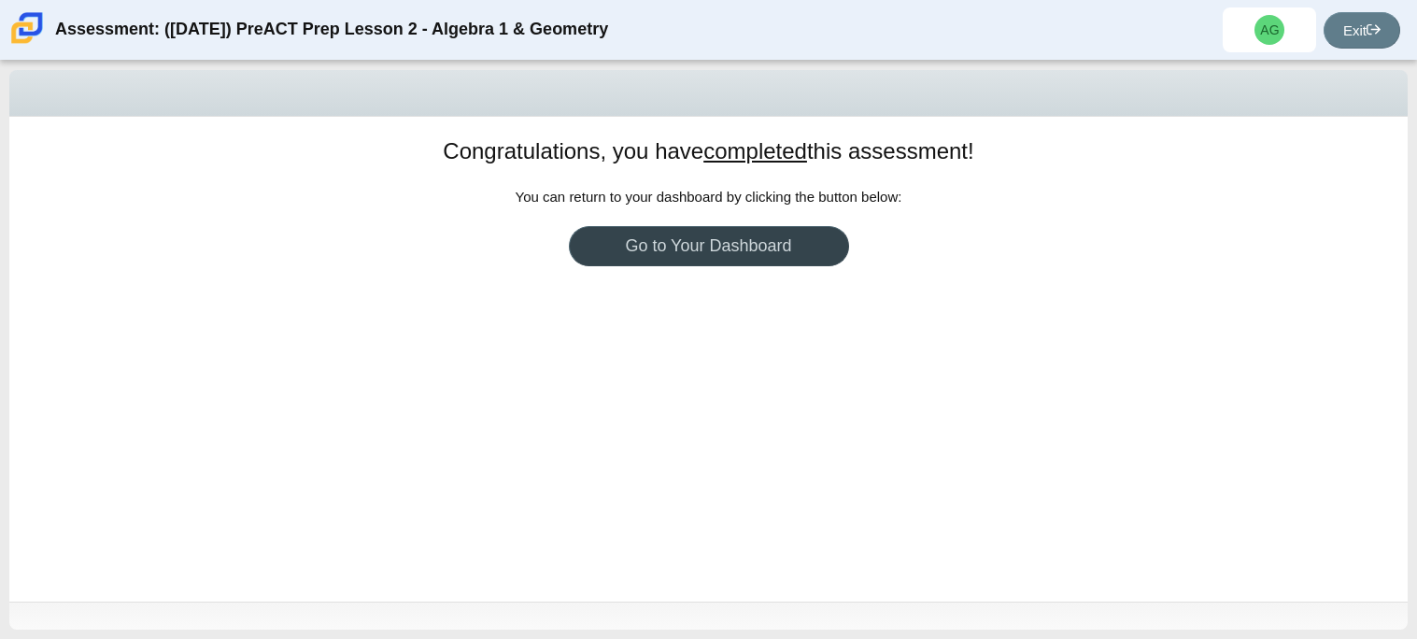
click at [810, 249] on link "Go to Your Dashboard" at bounding box center [709, 246] width 280 height 40
